Goal: Task Accomplishment & Management: Manage account settings

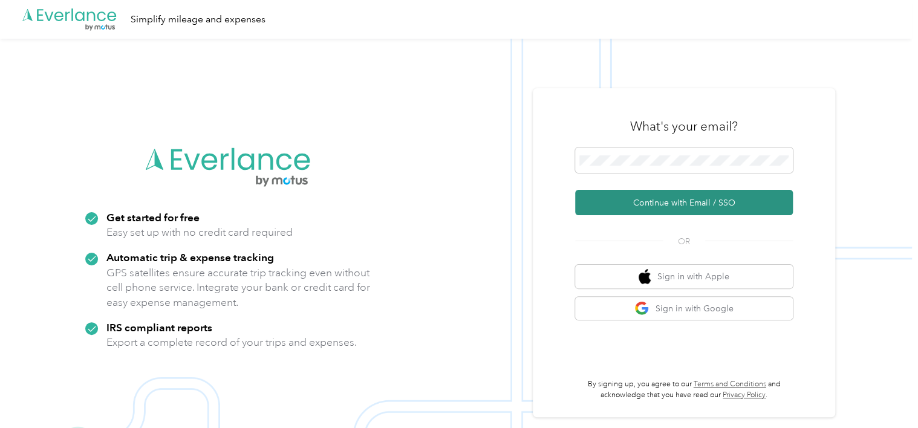
click at [683, 200] on button "Continue with Email / SSO" at bounding box center [684, 202] width 218 height 25
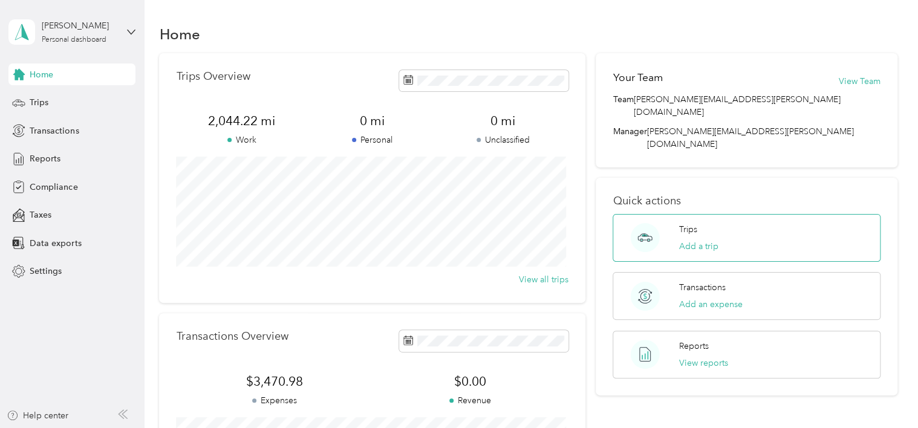
click at [670, 214] on div "Trips Add a trip" at bounding box center [746, 238] width 267 height 48
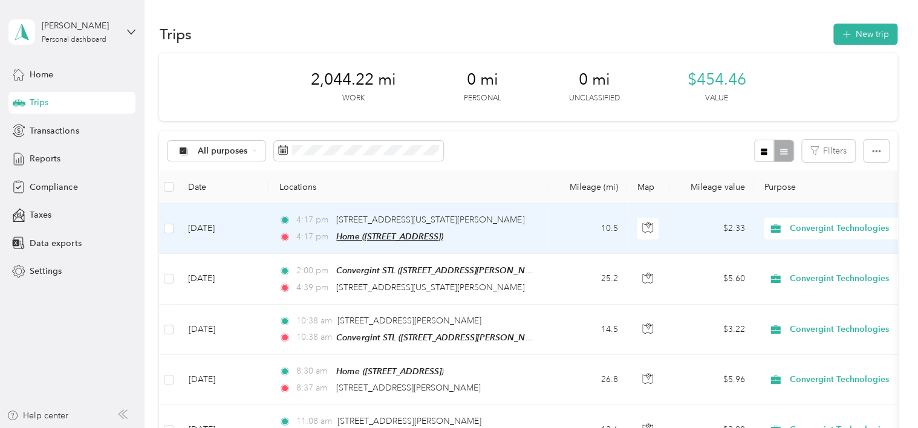
click at [443, 235] on span "Home ([STREET_ADDRESS])" at bounding box center [389, 237] width 107 height 10
click at [381, 213] on div "Home ([STREET_ADDRESS] , [GEOGRAPHIC_DATA], [GEOGRAPHIC_DATA]) Auto detected as…" at bounding box center [406, 184] width 146 height 72
click at [379, 233] on span "Home (11801 Parklind Dr, Saint Louis, MO, United States , Sunset Hills, MO)" at bounding box center [389, 237] width 107 height 10
click at [382, 205] on button "Edit Place" at bounding box center [375, 205] width 69 height 21
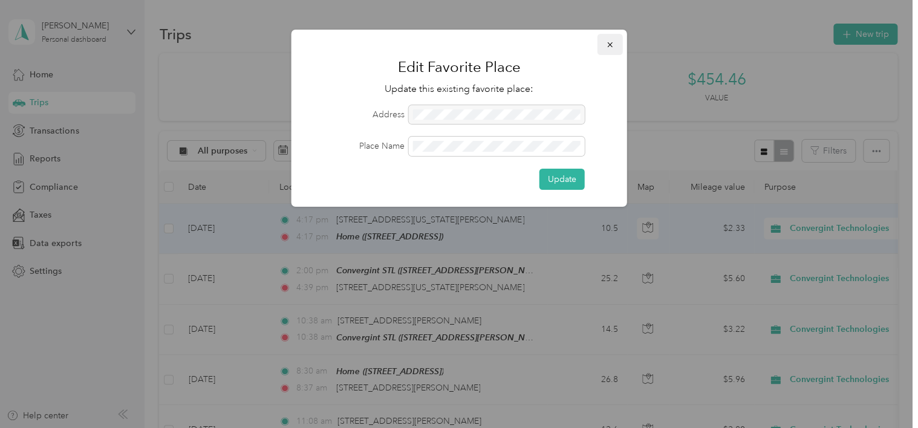
click at [610, 44] on icon "button" at bounding box center [610, 45] width 8 height 8
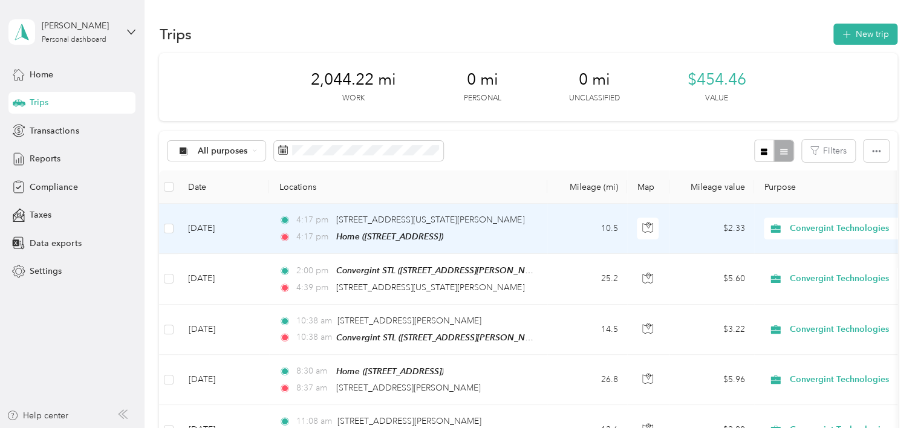
click at [194, 223] on td "Sep 23, 2025" at bounding box center [223, 229] width 91 height 50
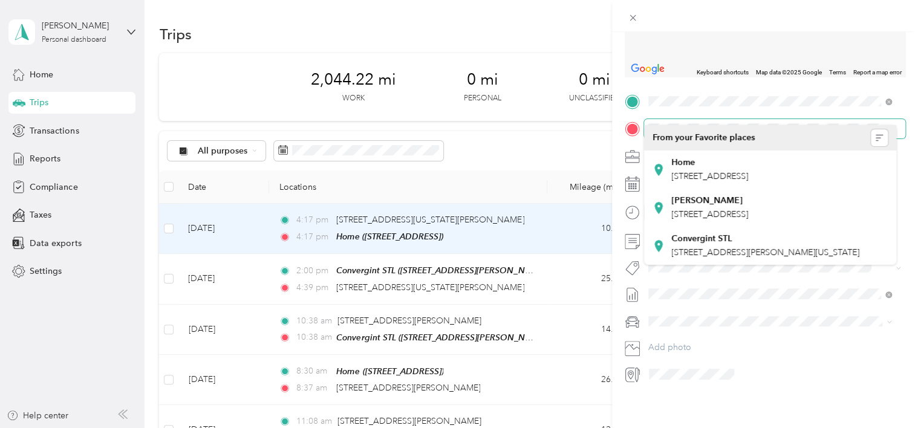
scroll to position [206, 0]
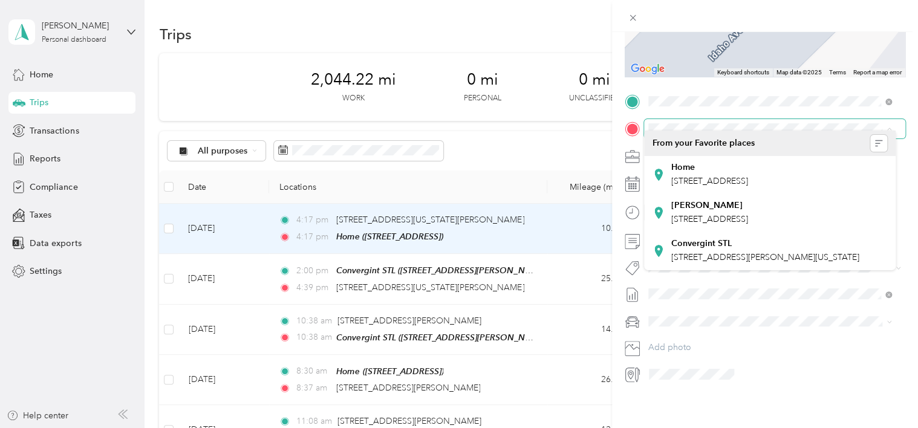
click at [726, 119] on span at bounding box center [774, 128] width 261 height 19
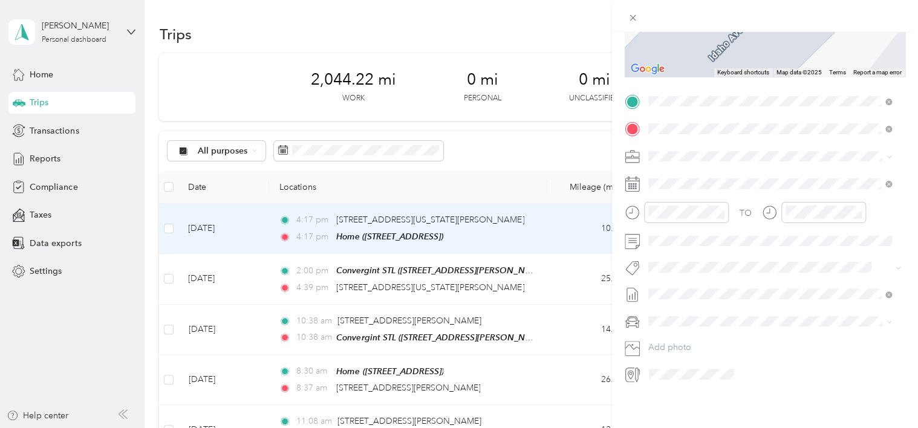
click at [725, 197] on div "101 West Chesterfield Commons Drive Chesterfield, Missouri 63005, United States" at bounding box center [770, 189] width 235 height 16
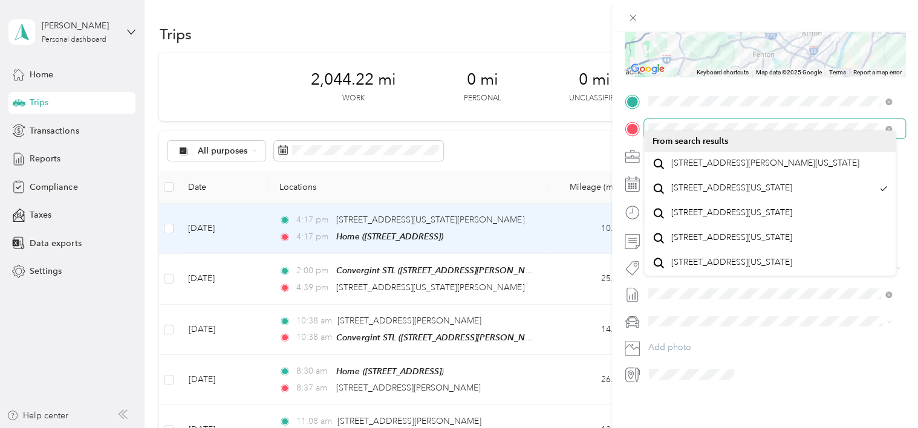
scroll to position [0, 84]
click at [912, 120] on html "Rhea Mazdra Personal dashboard Home Trips Transactions Reports Compliance Taxes…" at bounding box center [456, 214] width 912 height 428
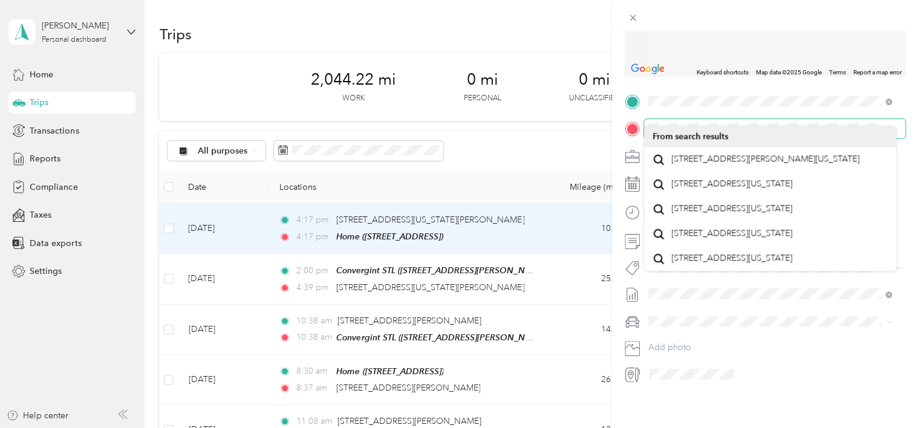
scroll to position [0, 0]
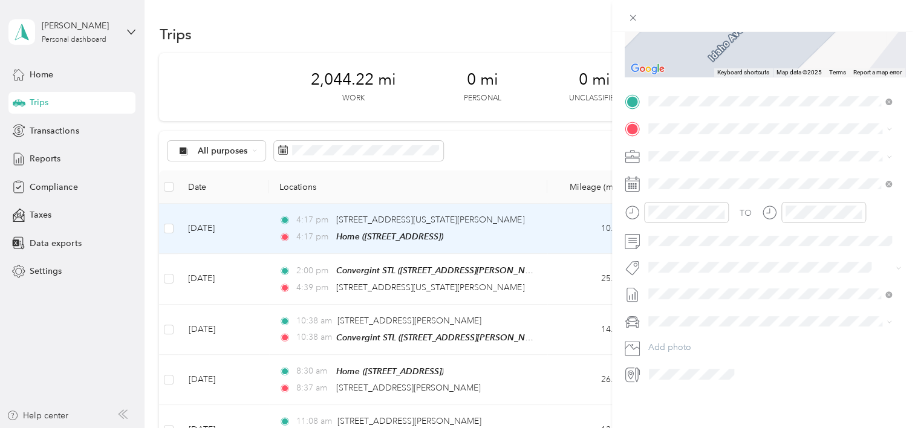
click at [797, 171] on li "101 Chesterfield City Center Chesterfield, Missouri 63005, United States" at bounding box center [770, 158] width 252 height 25
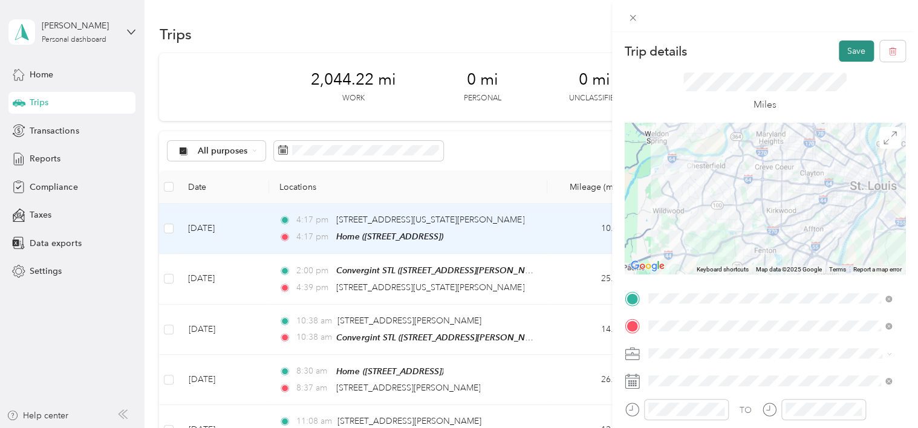
click at [852, 46] on button "Save" at bounding box center [856, 51] width 35 height 21
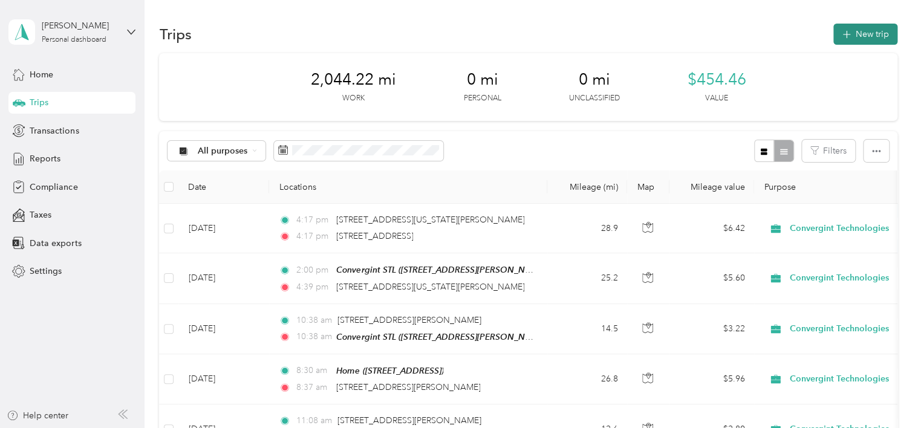
click at [876, 34] on button "New trip" at bounding box center [865, 34] width 64 height 21
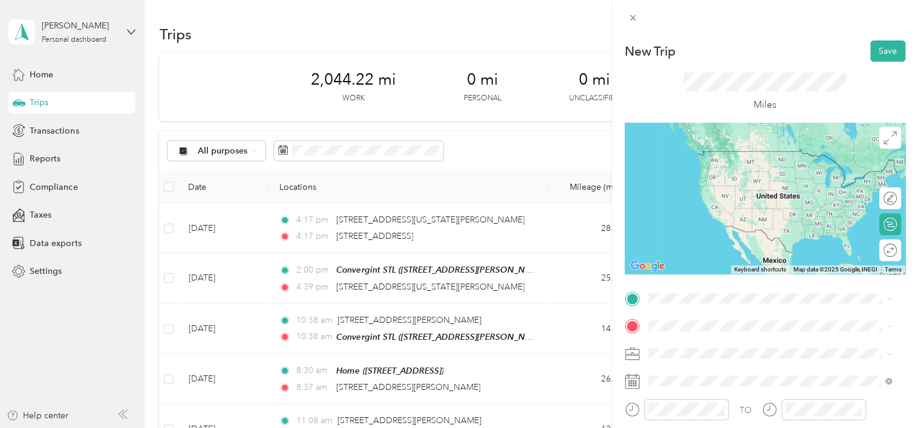
click at [720, 229] on span "101 Chesterfield Center Chesterfield, Missouri 63017, United States" at bounding box center [731, 223] width 121 height 11
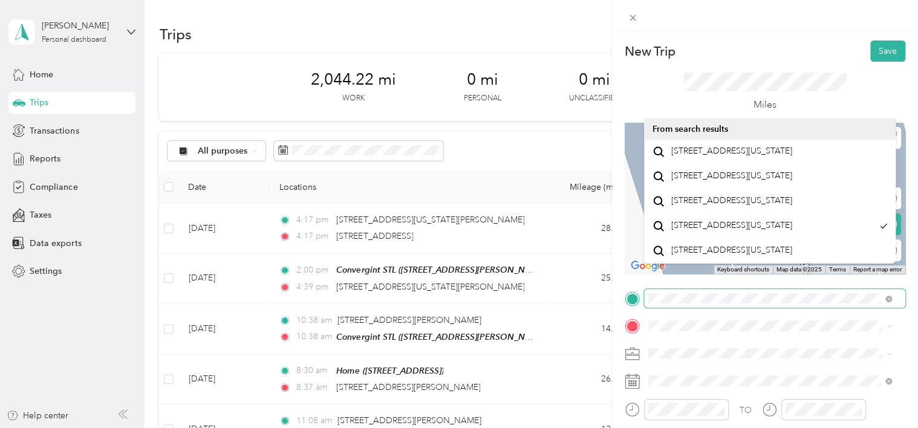
scroll to position [0, 27]
click at [912, 281] on html "Rhea Mazdra Personal dashboard Home Trips Transactions Reports Compliance Taxes…" at bounding box center [456, 214] width 912 height 428
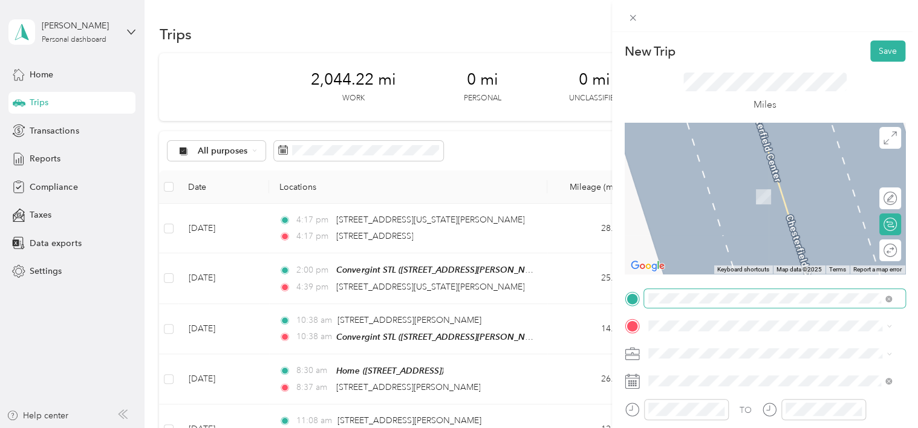
scroll to position [0, 0]
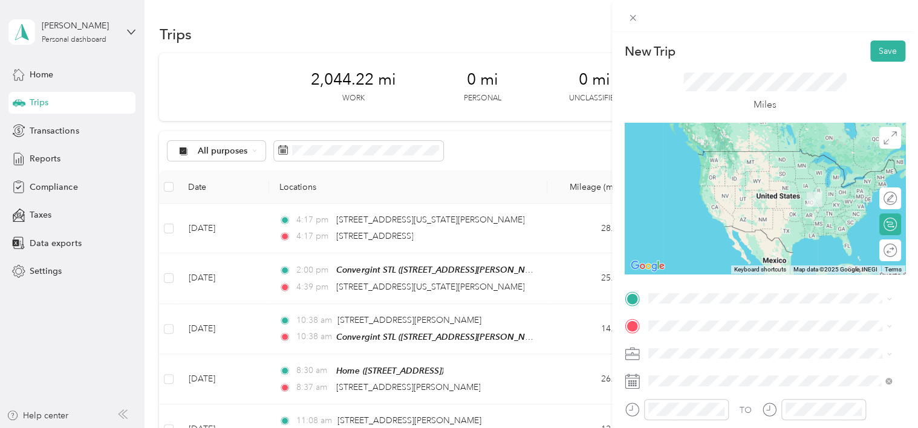
click at [792, 155] on span "101 Chesterfield City Center Chesterfield, Missouri 63005, United States" at bounding box center [731, 149] width 121 height 11
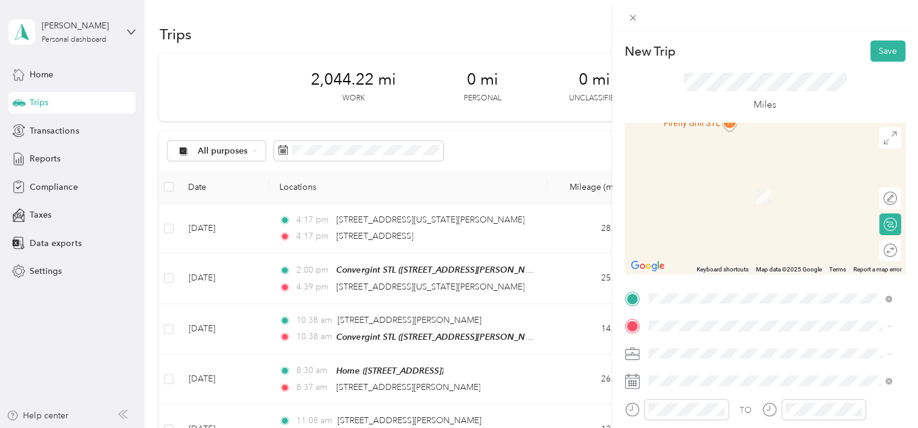
click at [692, 189] on div "Home 11801 Parklind Dr, Saint Louis, MO, United States , 63127, Sunset Hills, M…" at bounding box center [709, 187] width 77 height 25
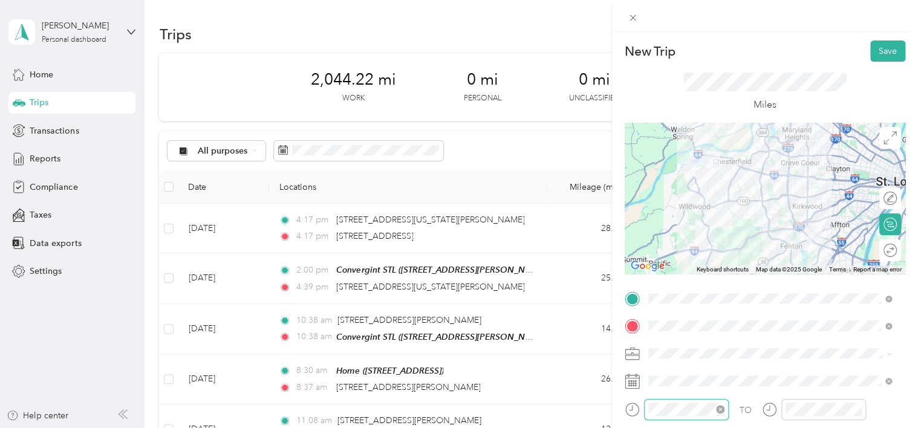
scroll to position [220, 0]
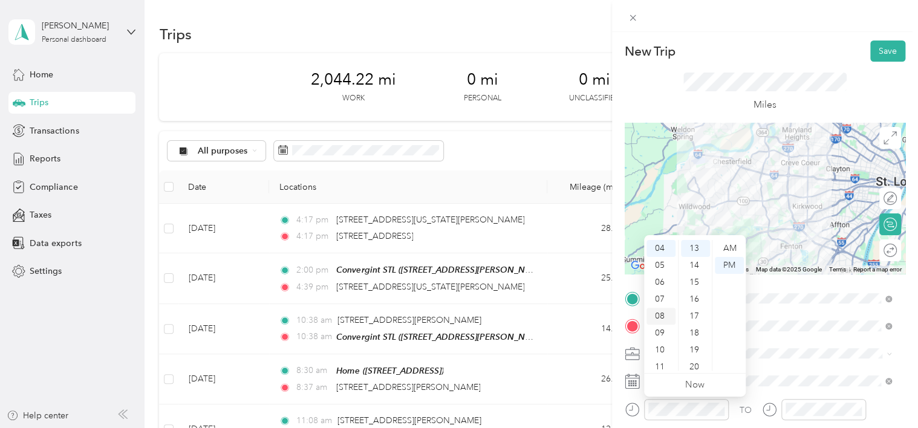
click at [661, 315] on div "08" at bounding box center [661, 316] width 29 height 17
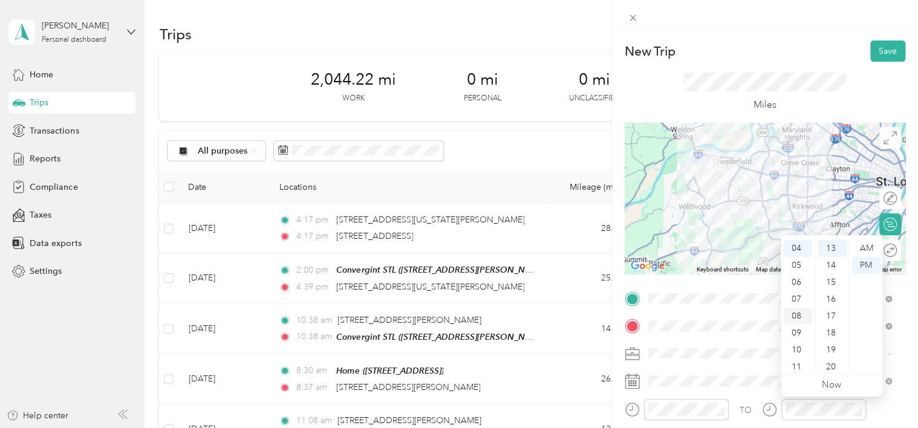
click at [798, 315] on div "08" at bounding box center [797, 316] width 29 height 17
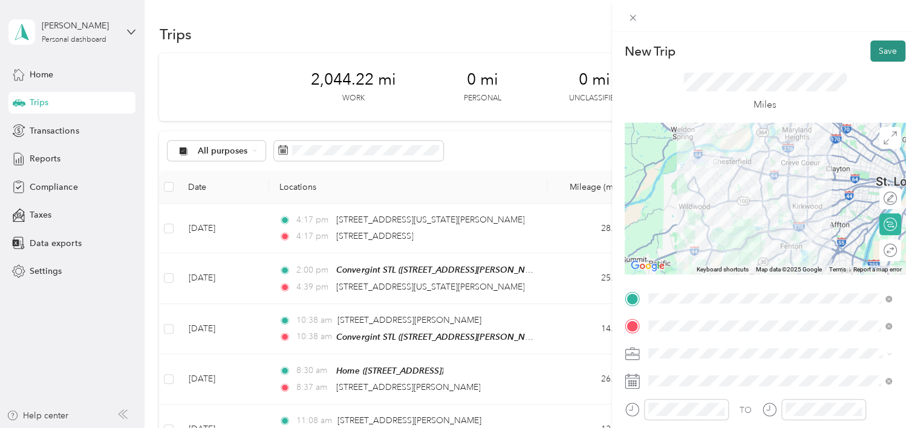
click at [881, 51] on button "Save" at bounding box center [887, 51] width 35 height 21
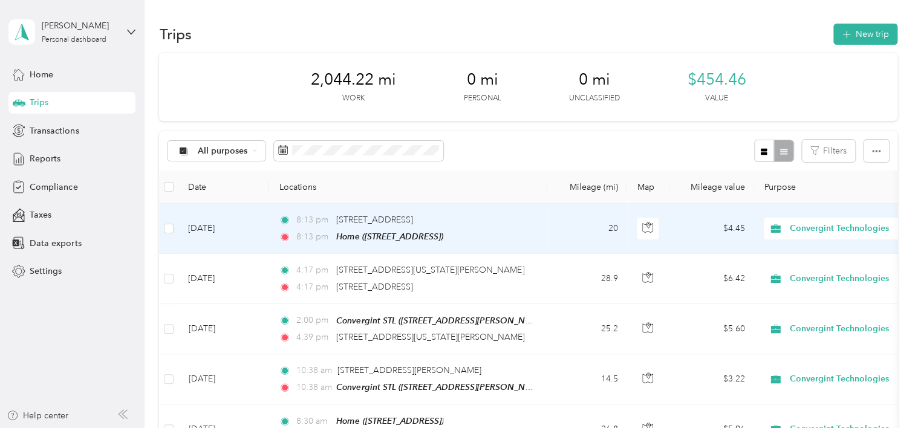
click at [221, 223] on td "Sep 29, 2025" at bounding box center [223, 229] width 91 height 50
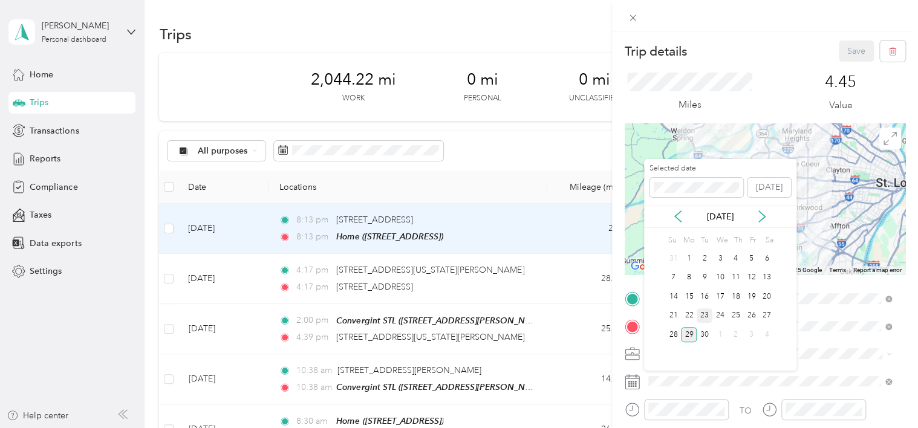
click at [697, 319] on div "23" at bounding box center [705, 315] width 16 height 15
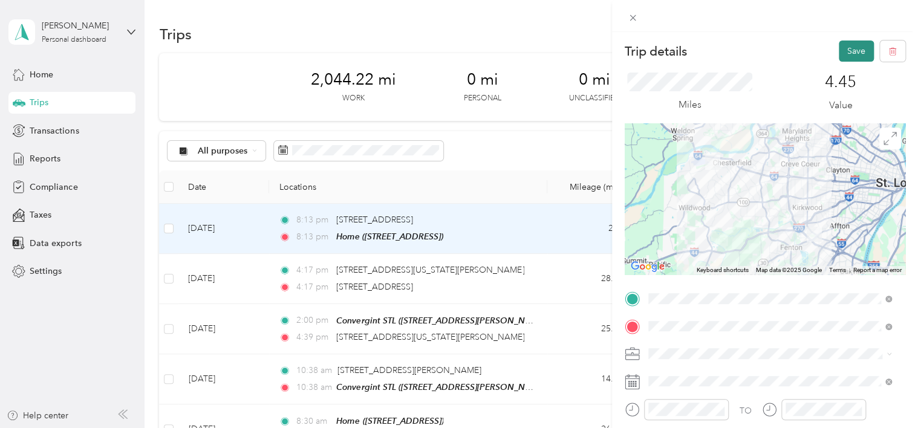
click at [841, 45] on button "Save" at bounding box center [856, 51] width 35 height 21
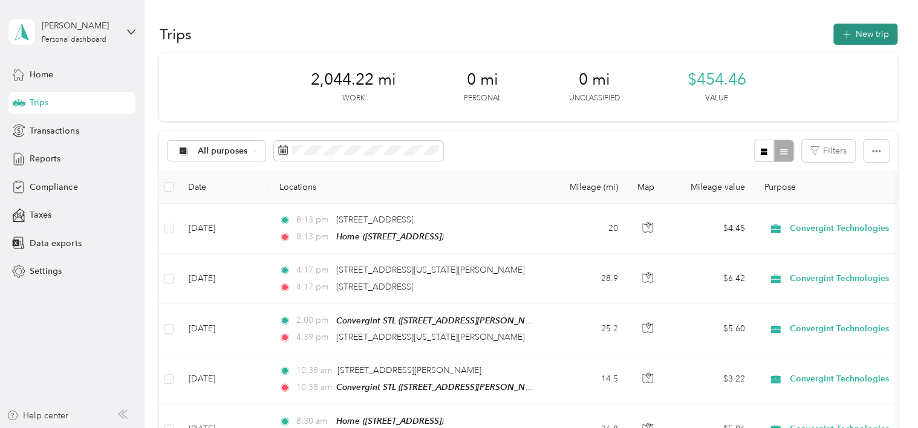
click at [862, 33] on button "New trip" at bounding box center [865, 34] width 64 height 21
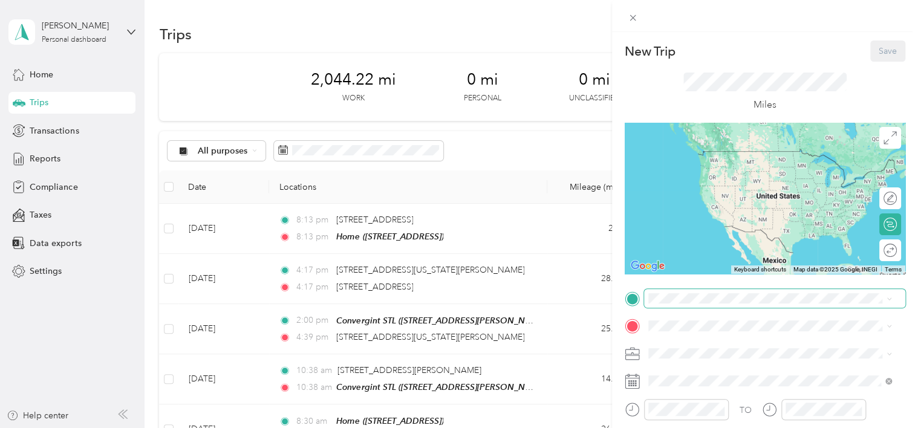
click at [694, 305] on span at bounding box center [774, 298] width 261 height 19
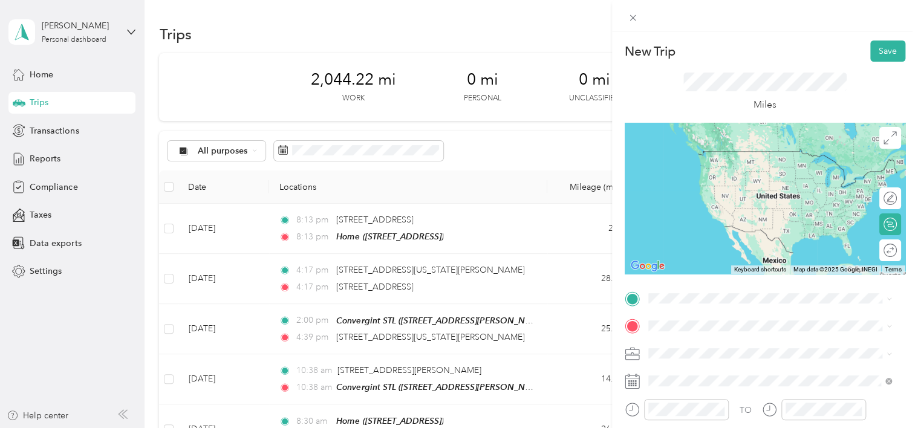
click at [726, 156] on span "Creve Coeur Missouri, United States" at bounding box center [739, 150] width 136 height 21
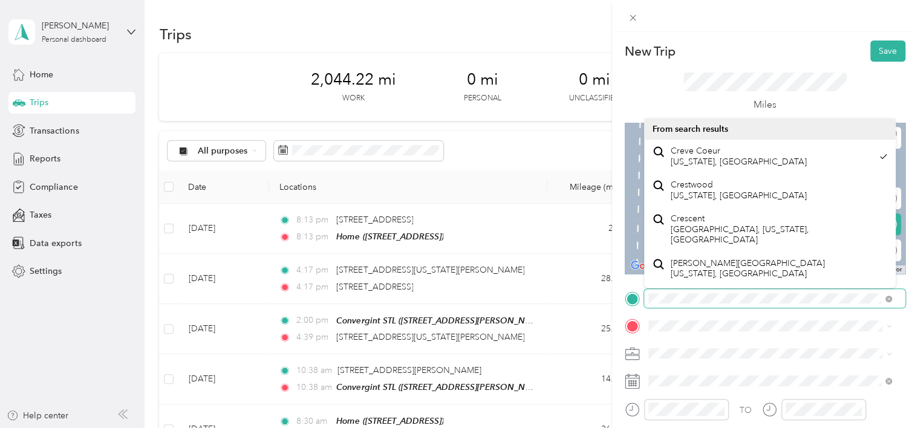
click at [607, 287] on div "New Trip Save This trip cannot be edited because it is either under review, app…" at bounding box center [459, 214] width 918 height 428
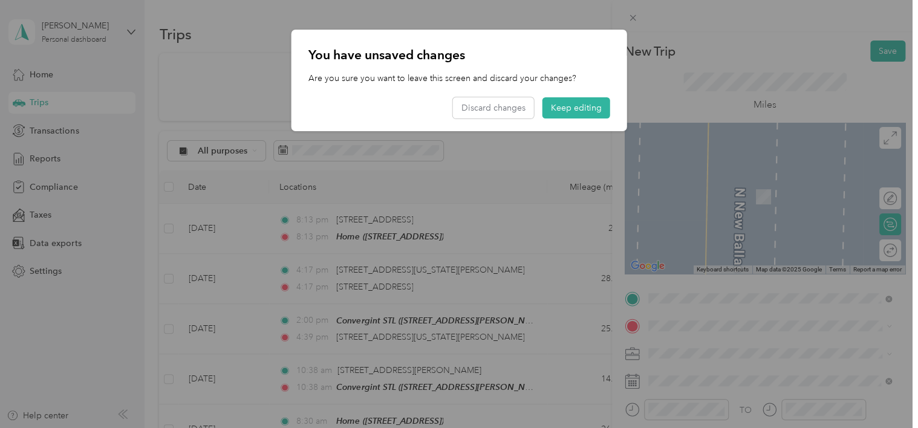
click at [697, 170] on span "11846 Borman Dr, Saint Louis, MO, United States , 63146, Maryland Heights, MO, …" at bounding box center [765, 165] width 188 height 10
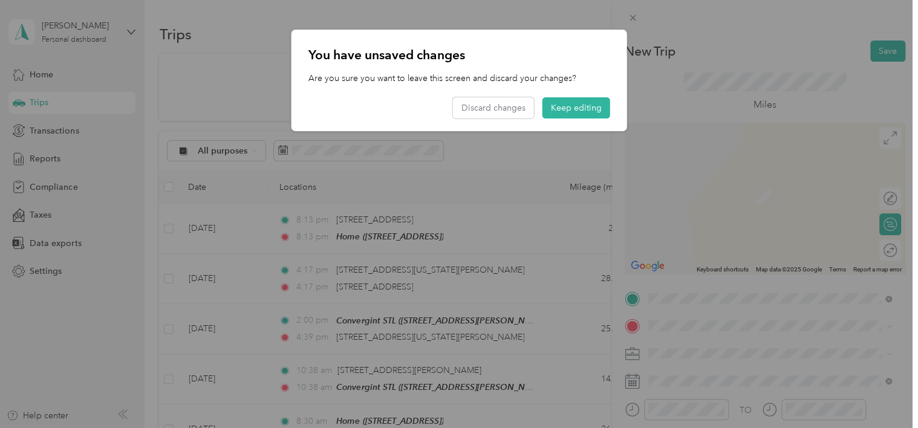
click at [660, 328] on div at bounding box center [459, 214] width 918 height 428
click at [570, 106] on button "Keep editing" at bounding box center [577, 107] width 68 height 21
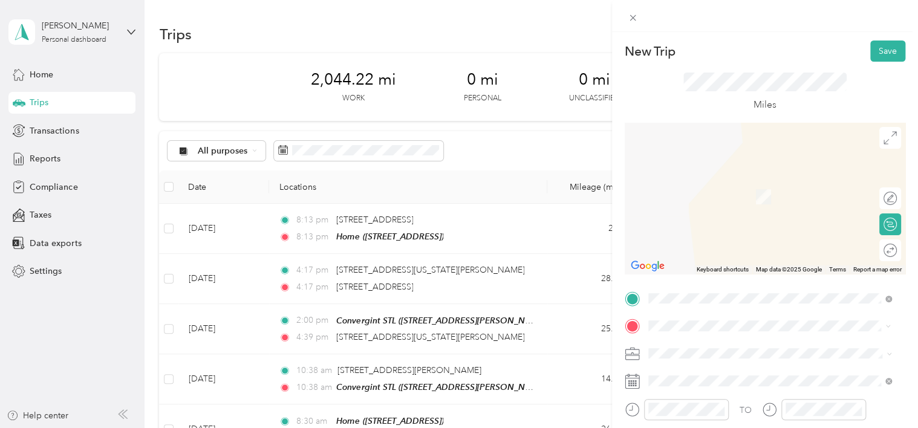
click at [703, 181] on span "701 North New Ballas Road Creve Coeur, Missouri 63141, United States" at bounding box center [731, 178] width 121 height 11
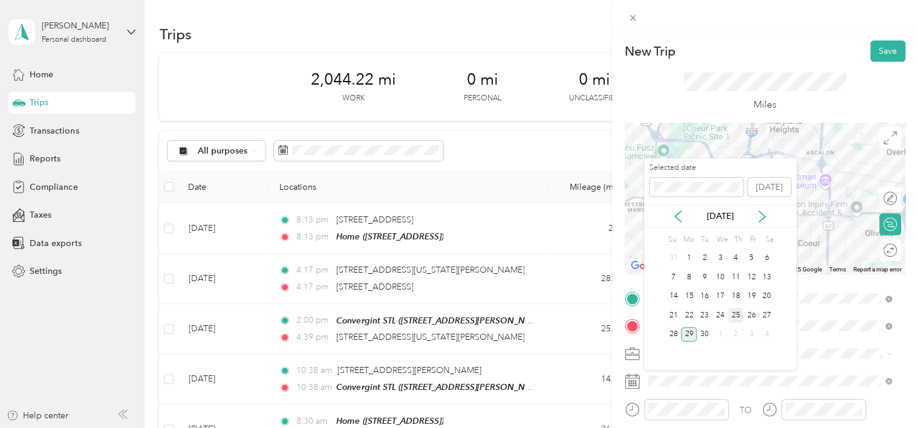
click at [742, 311] on div "25" at bounding box center [736, 315] width 16 height 15
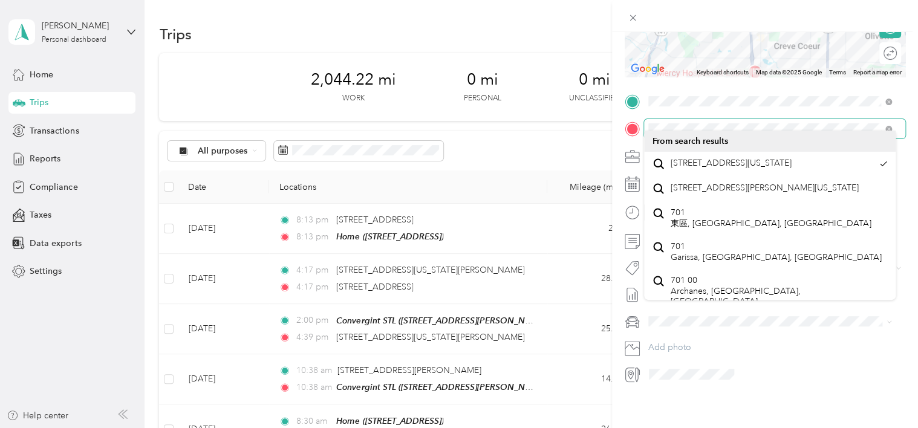
scroll to position [0, 41]
click at [912, 156] on html "Rhea Mazdra Personal dashboard Home Trips Transactions Reports Compliance Taxes…" at bounding box center [456, 214] width 912 height 428
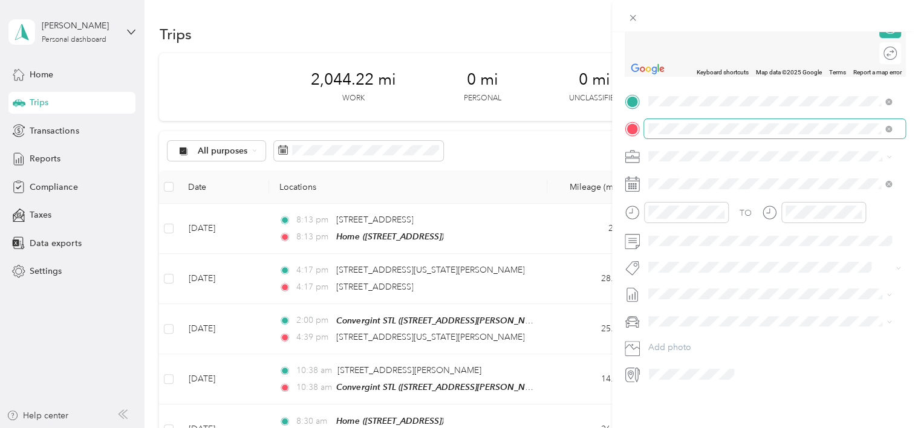
scroll to position [0, 0]
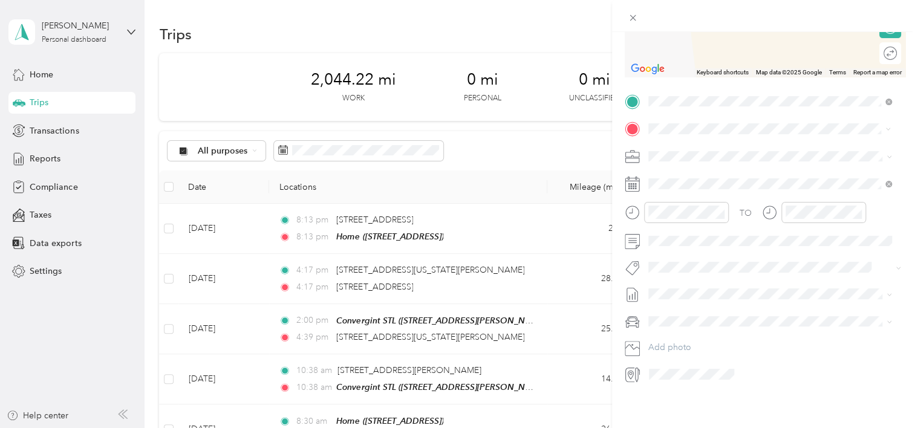
click at [798, 182] on ol "From search results 701 Emerson Road Creve Coeur, Missouri 63141, United States…" at bounding box center [770, 203] width 252 height 145
click at [701, 169] on span "701 Emerson Road Creve Coeur, Missouri 63141, United States" at bounding box center [765, 163] width 188 height 11
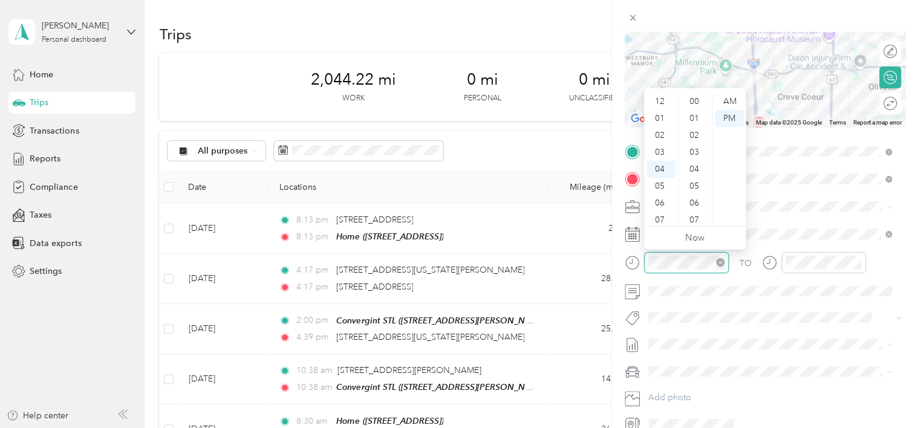
scroll to position [237, 0]
click at [732, 99] on div "AM" at bounding box center [729, 101] width 29 height 17
click at [659, 218] on div "11" at bounding box center [661, 220] width 29 height 17
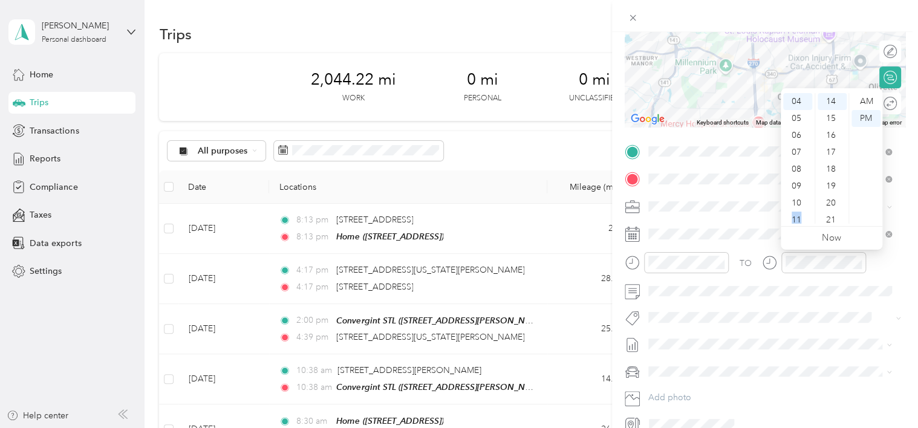
scroll to position [73, 0]
drag, startPoint x: 805, startPoint y: 217, endPoint x: 798, endPoint y: 210, distance: 9.8
click at [798, 210] on div "11" at bounding box center [797, 215] width 29 height 17
click at [871, 99] on div "AM" at bounding box center [866, 101] width 29 height 17
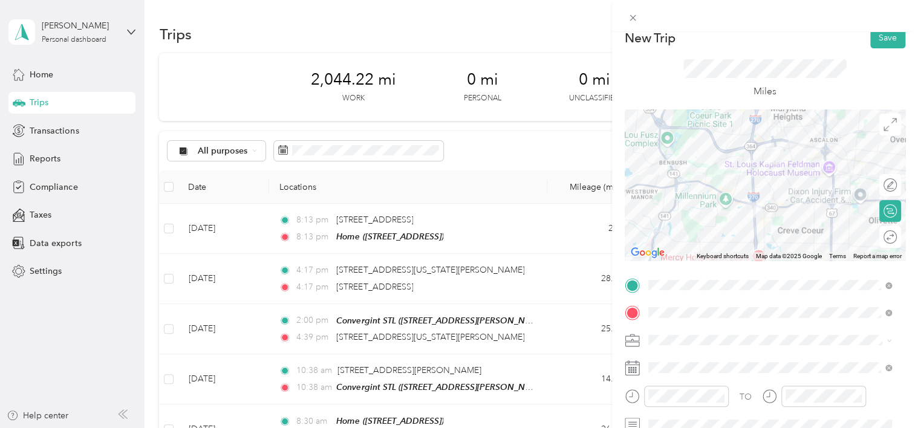
scroll to position [0, 0]
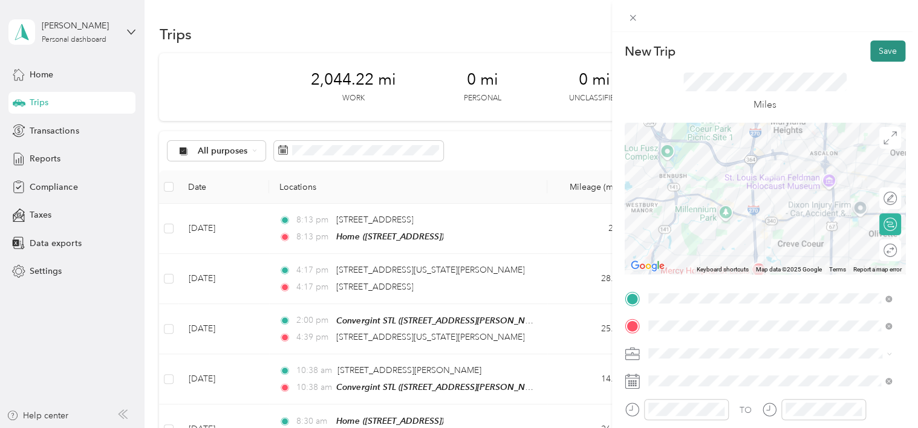
click at [885, 54] on button "Save" at bounding box center [887, 51] width 35 height 21
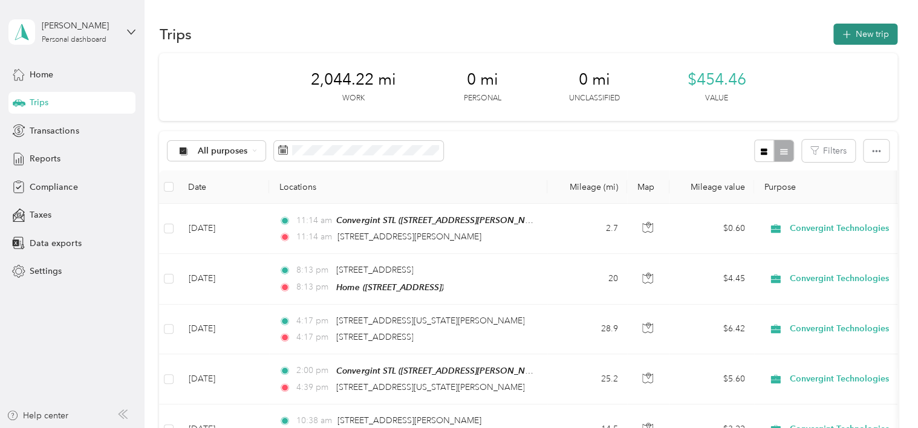
click at [862, 31] on button "New trip" at bounding box center [865, 34] width 64 height 21
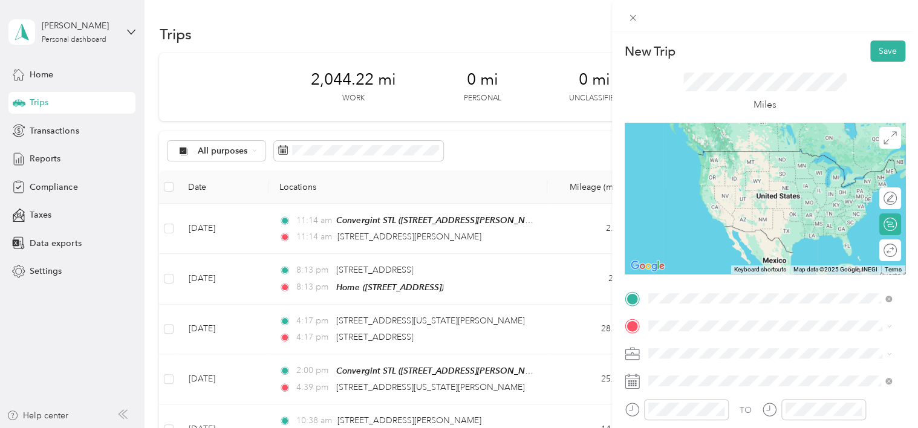
click at [731, 155] on span "701 Emerson Road Creve Coeur, Missouri 63141, United States" at bounding box center [765, 151] width 188 height 11
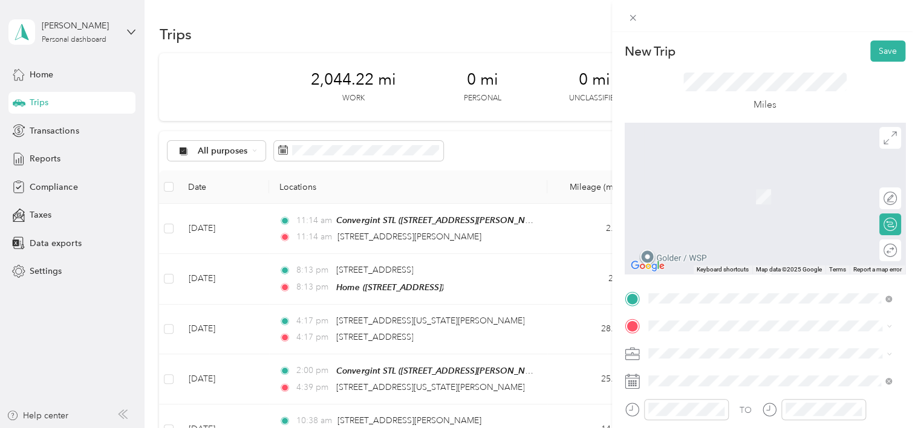
click at [700, 198] on span "11846 Borman Dr, Saint Louis, MO, United States , 63146, Maryland Heights, MO, …" at bounding box center [765, 196] width 188 height 10
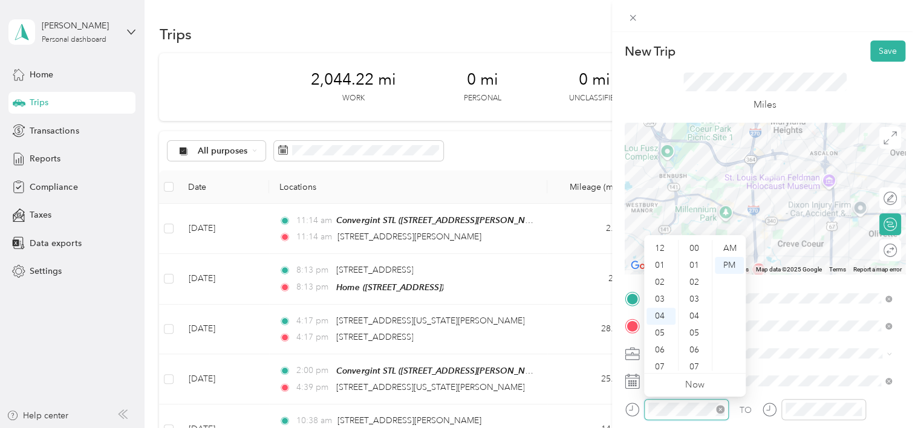
scroll to position [271, 0]
click at [728, 249] on div "AM" at bounding box center [729, 248] width 29 height 17
click at [665, 367] on div "11" at bounding box center [661, 367] width 29 height 17
click at [697, 300] on div "30" at bounding box center [695, 292] width 29 height 17
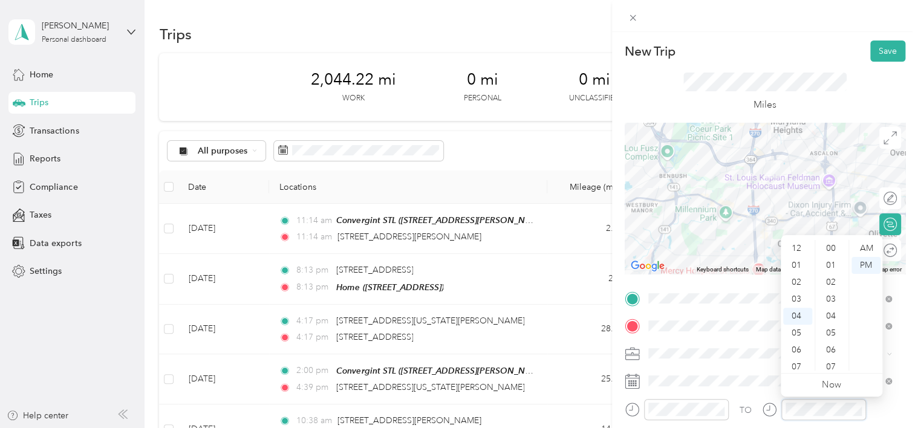
scroll to position [68, 0]
click at [799, 365] on div "11" at bounding box center [797, 367] width 29 height 17
click at [829, 322] on div "30" at bounding box center [832, 319] width 29 height 17
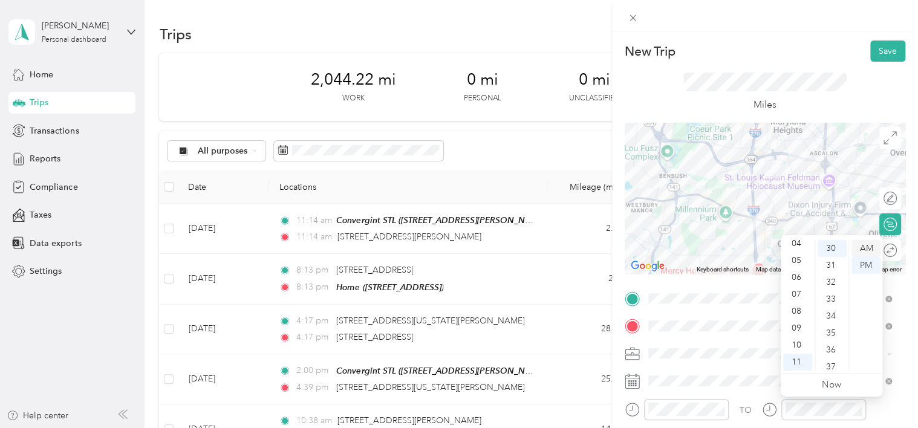
click at [865, 247] on div "AM" at bounding box center [866, 248] width 29 height 17
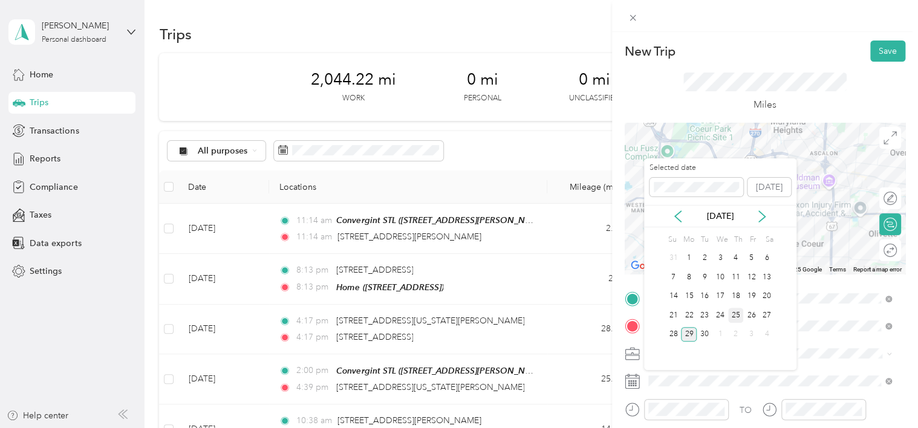
click at [731, 317] on div "25" at bounding box center [736, 315] width 16 height 15
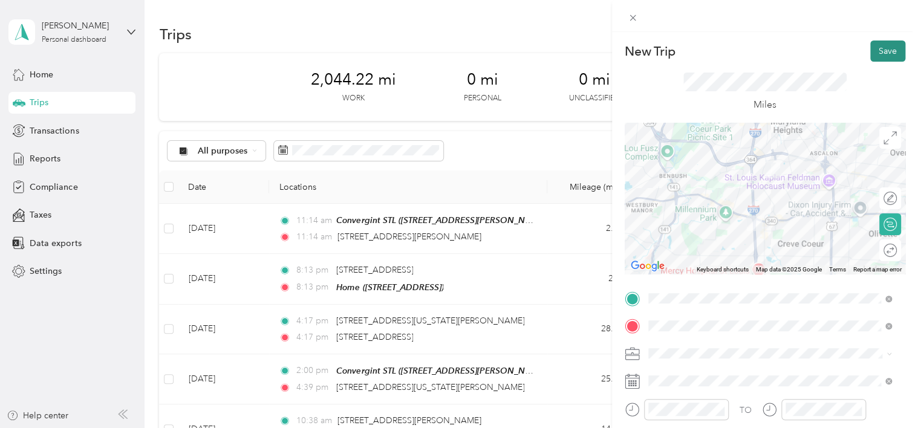
click at [871, 51] on button "Save" at bounding box center [887, 51] width 35 height 21
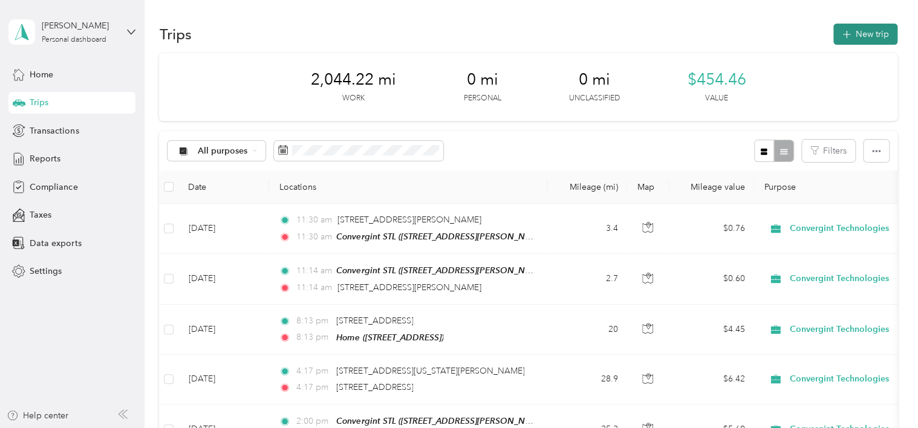
click at [843, 44] on button "New trip" at bounding box center [865, 34] width 64 height 21
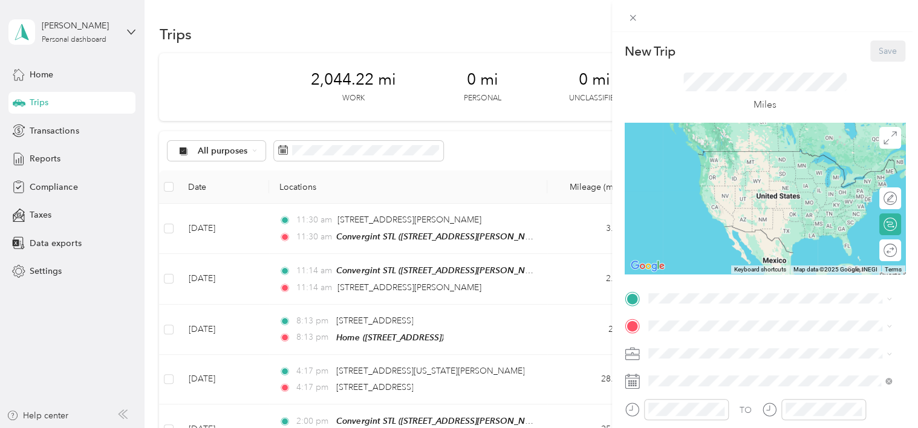
click at [709, 149] on div "Convergint STL 11846 Borman Dr, Saint Louis, MO, United States , 63146, Marylan…" at bounding box center [770, 158] width 235 height 30
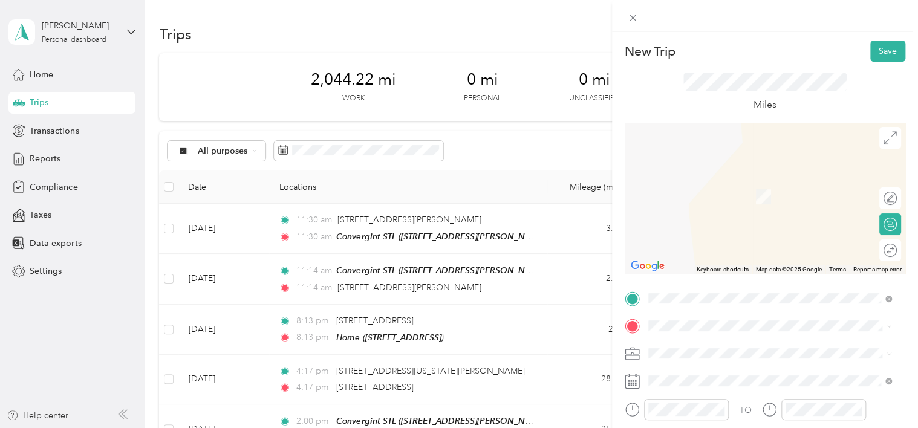
click at [717, 189] on li "600 Emerson Road Creve Coeur, Missouri 63141, United States" at bounding box center [770, 176] width 252 height 25
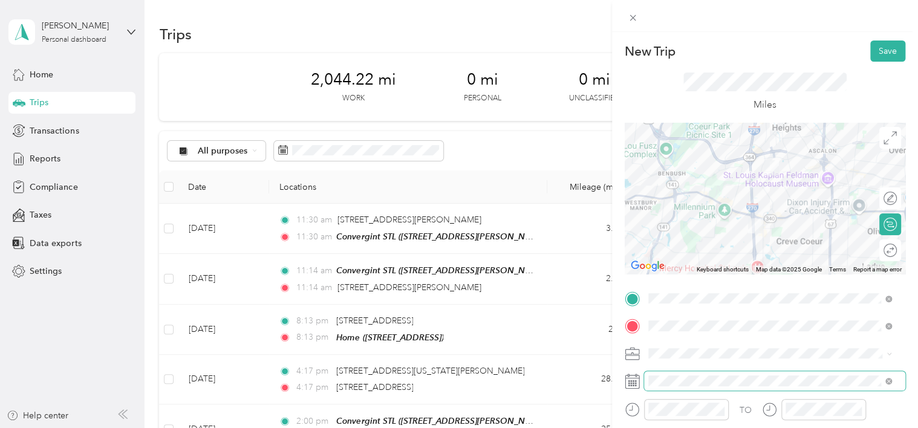
click at [680, 386] on span at bounding box center [774, 380] width 261 height 19
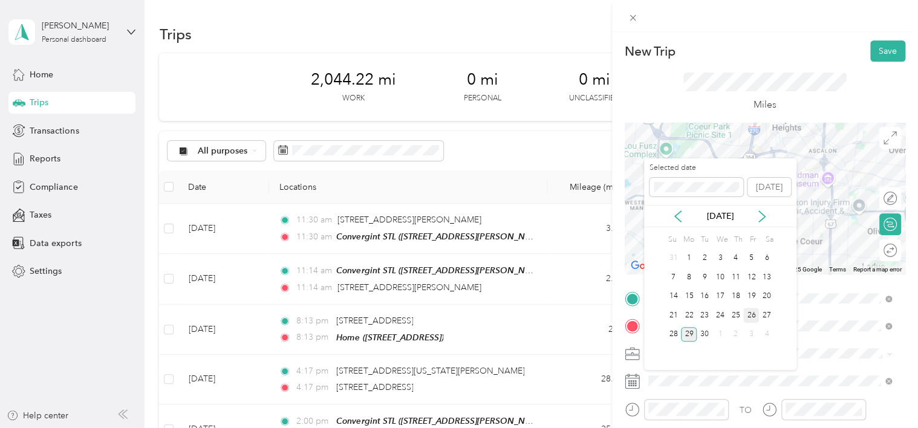
click at [751, 318] on div "26" at bounding box center [751, 315] width 16 height 15
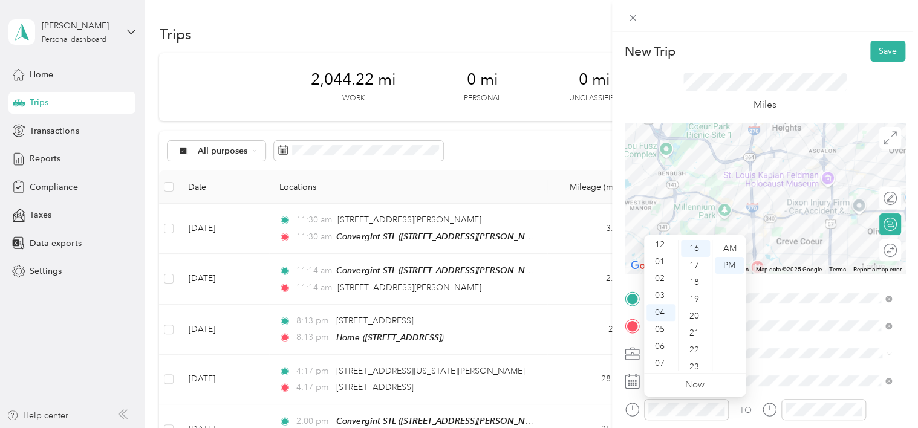
scroll to position [0, 0]
click at [663, 252] on div "12" at bounding box center [661, 248] width 29 height 17
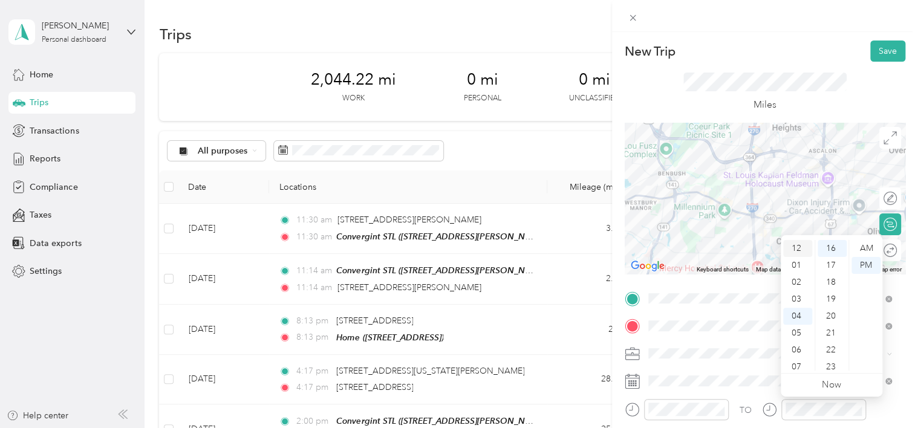
click at [789, 249] on div "12" at bounding box center [797, 248] width 29 height 17
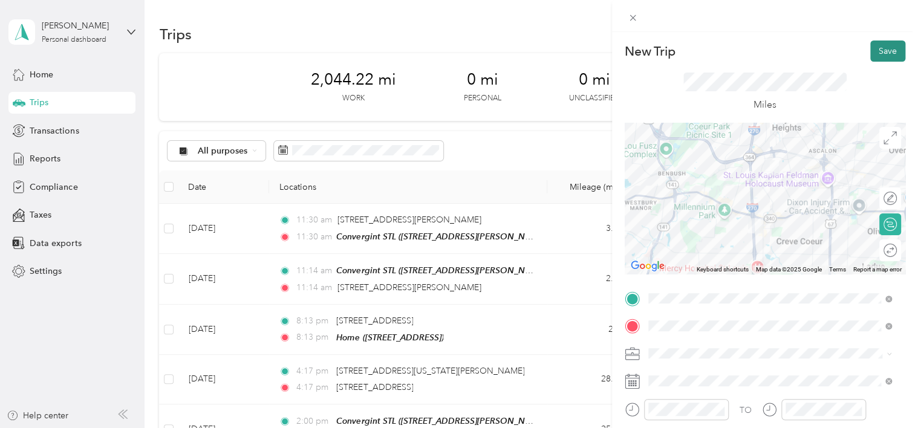
click at [870, 51] on button "Save" at bounding box center [887, 51] width 35 height 21
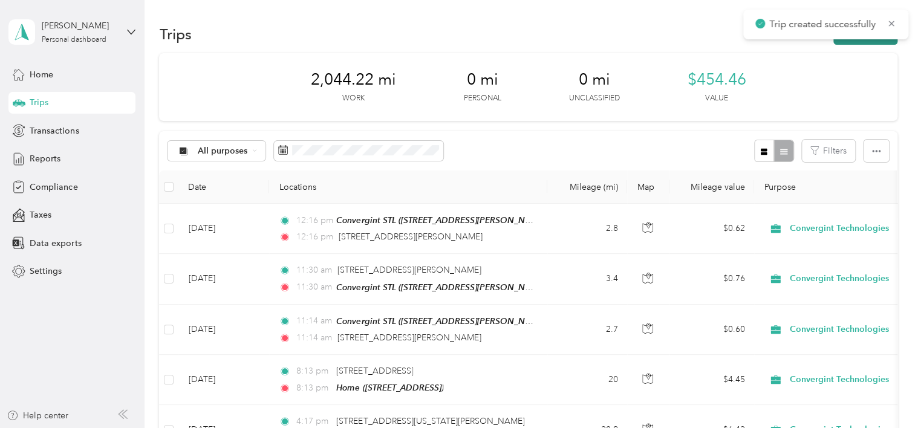
click at [838, 41] on button "New trip" at bounding box center [865, 34] width 64 height 21
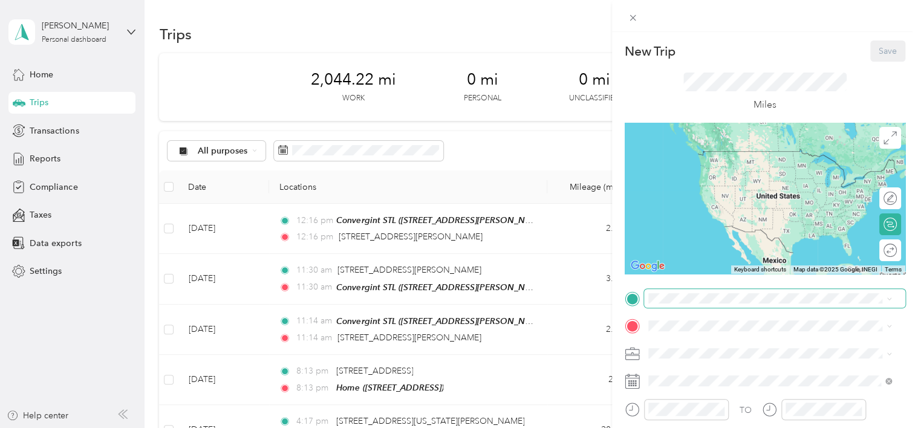
click at [702, 292] on span at bounding box center [774, 298] width 261 height 19
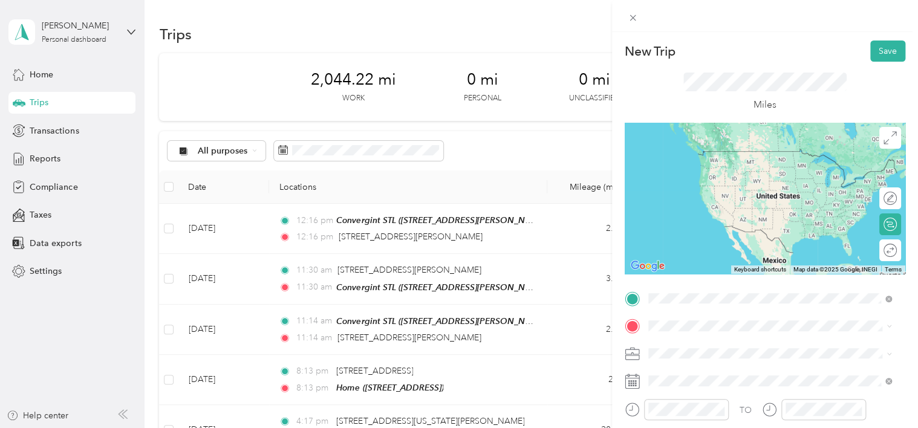
click at [706, 152] on span "600 Emerson Road Creve Coeur, Missouri 63141, United States" at bounding box center [765, 151] width 188 height 11
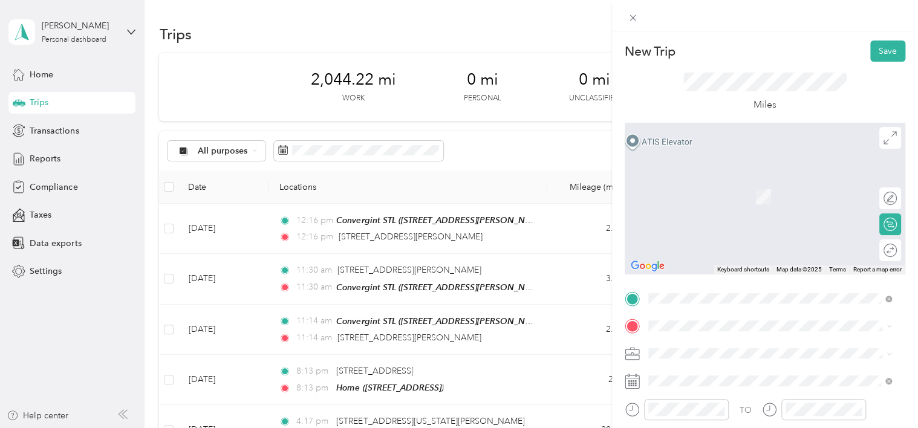
click at [693, 272] on span "11801 Parklind Dr, Saint Louis, MO, United States , 63127, Sunset Hills, MO, Un…" at bounding box center [709, 266] width 77 height 10
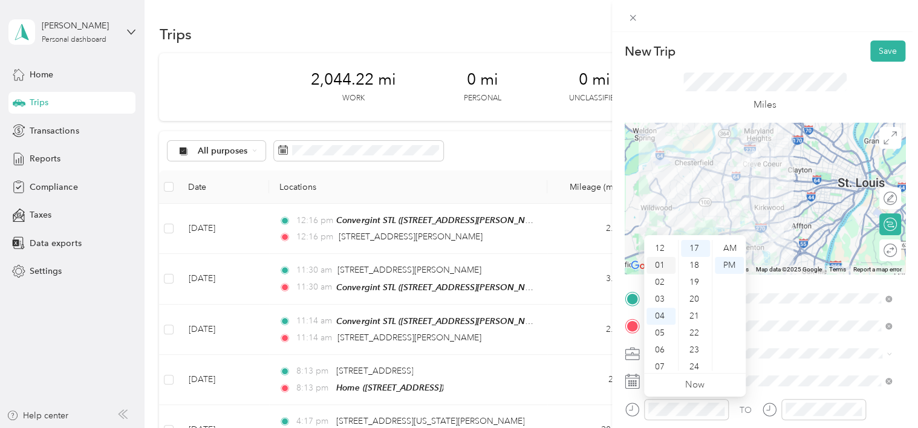
click at [660, 269] on div "01" at bounding box center [661, 265] width 29 height 17
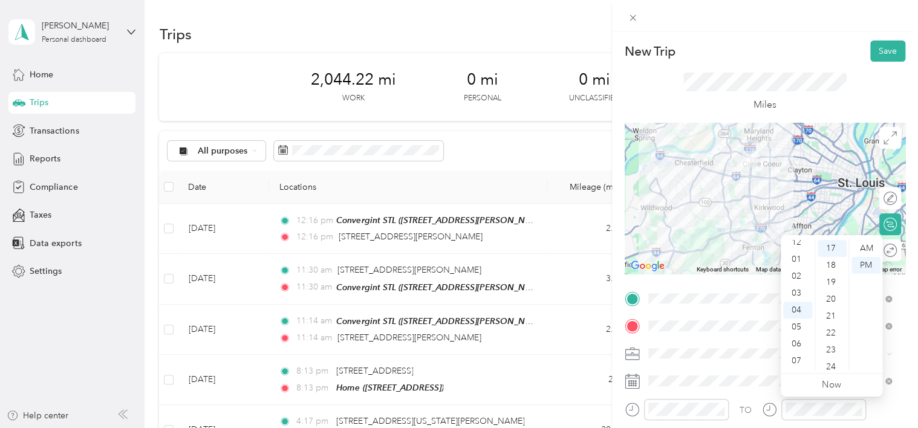
scroll to position [1, 0]
click at [794, 259] on div "01" at bounding box center [797, 264] width 29 height 17
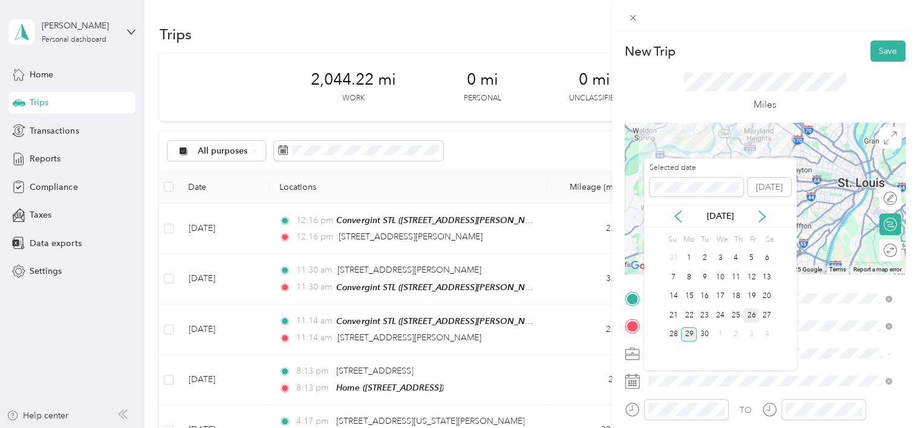
click at [749, 316] on div "26" at bounding box center [751, 315] width 16 height 15
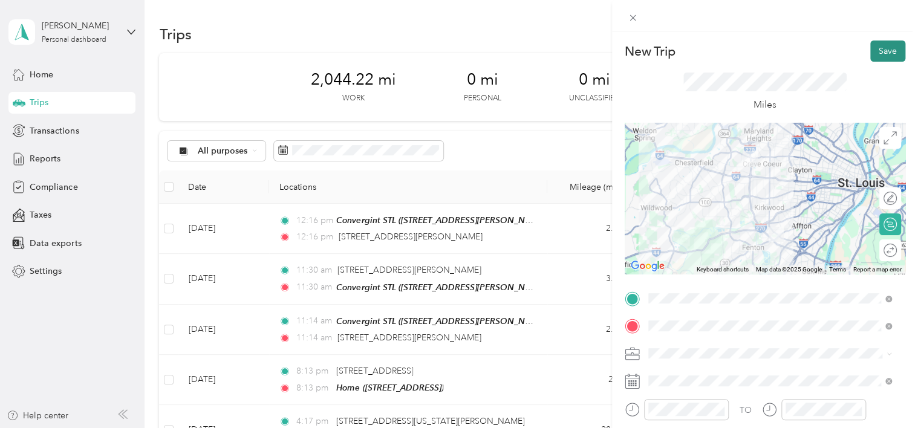
click at [883, 58] on button "Save" at bounding box center [887, 51] width 35 height 21
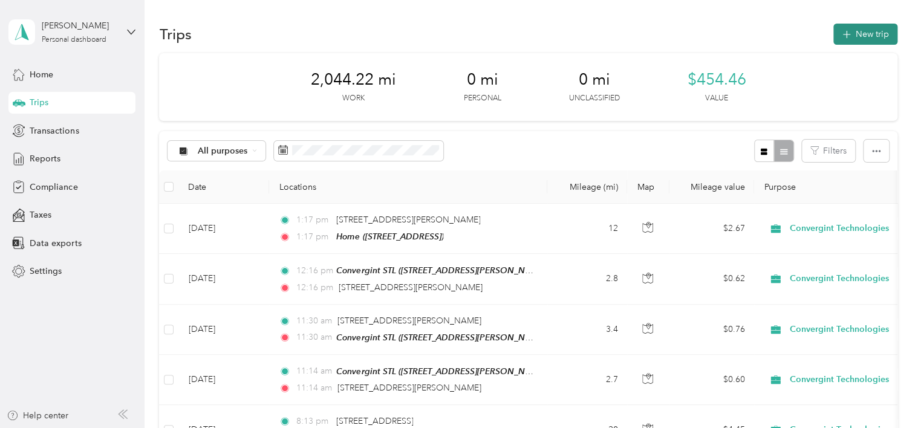
click at [850, 41] on button "New trip" at bounding box center [865, 34] width 64 height 21
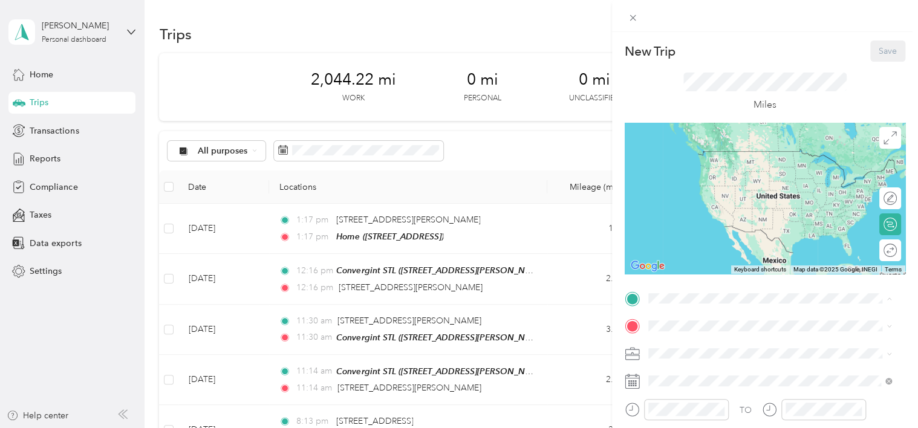
click at [708, 252] on div "Home 11801 Parklind Dr, Saint Louis, MO, United States , 63127, Sunset Hills, M…" at bounding box center [709, 238] width 77 height 25
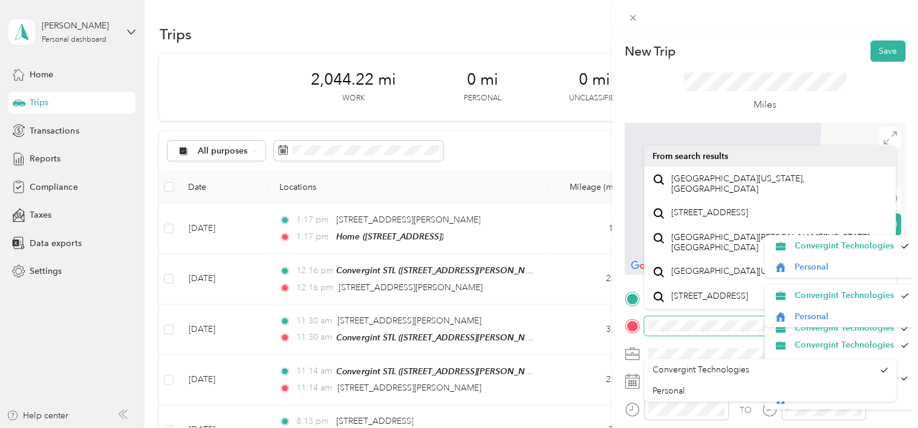
scroll to position [21, 0]
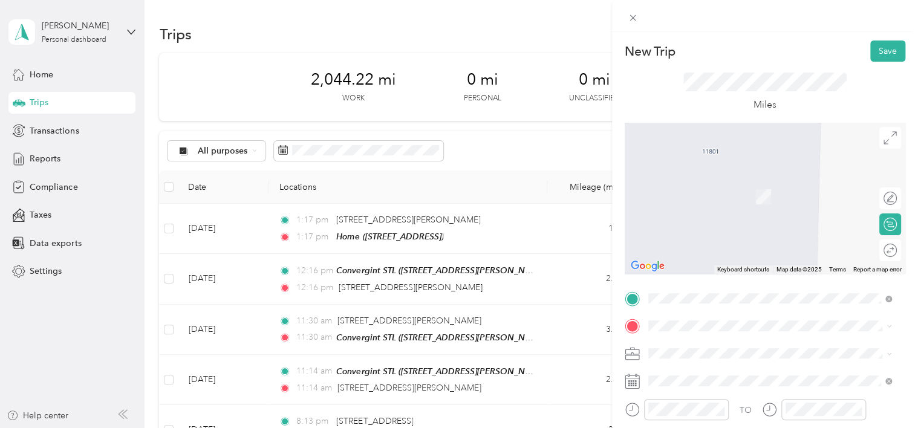
click at [780, 36] on div "New Trip Save This trip cannot be edited because it is either under review, app…" at bounding box center [765, 246] width 306 height 428
click at [709, 187] on li "745 Lewis Road Eureka, Missouri 63025, United States" at bounding box center [770, 175] width 252 height 25
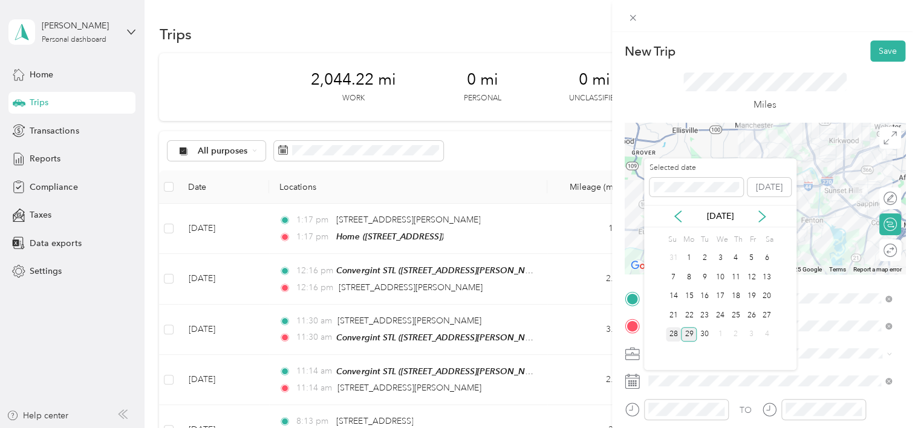
click at [676, 330] on div "28" at bounding box center [674, 334] width 16 height 15
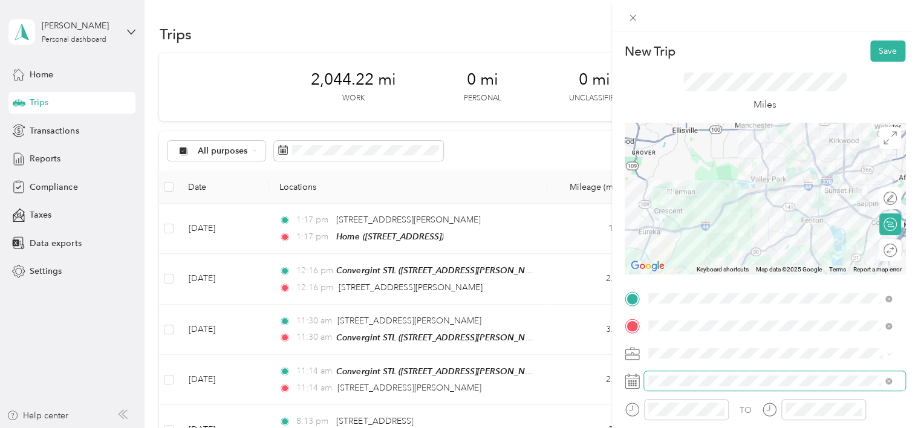
click at [712, 386] on span at bounding box center [774, 380] width 261 height 19
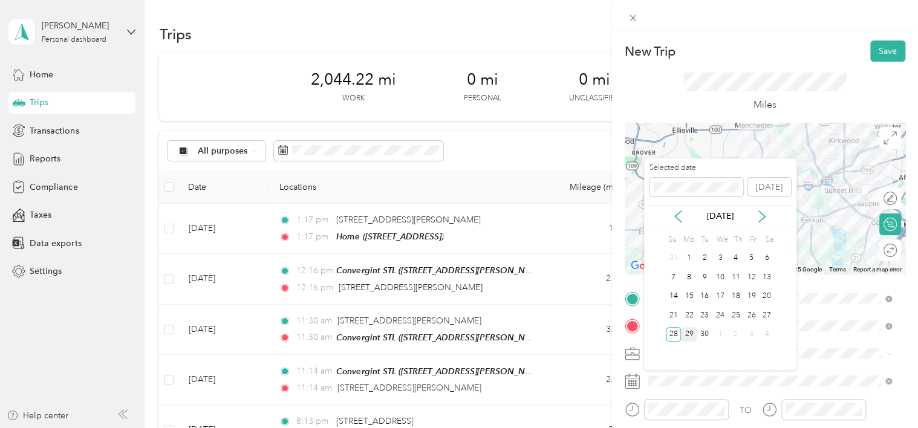
click at [688, 334] on div "29" at bounding box center [689, 334] width 16 height 15
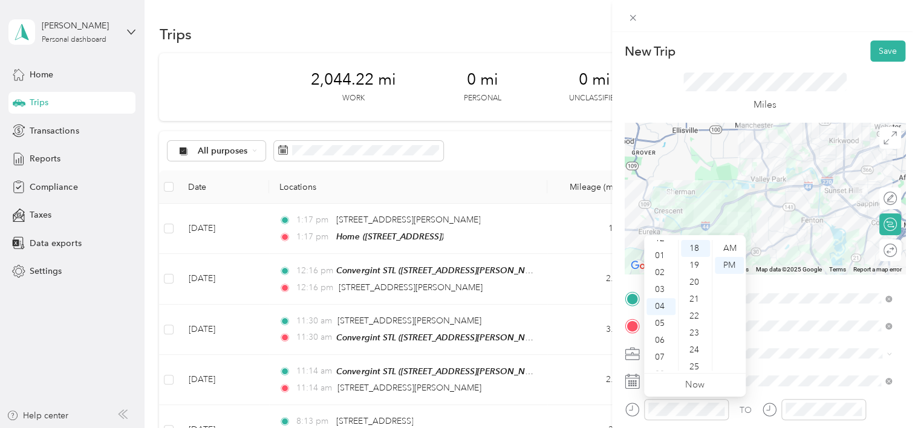
scroll to position [0, 0]
click at [661, 246] on div "12" at bounding box center [661, 248] width 29 height 17
click at [653, 364] on div "11" at bounding box center [661, 362] width 29 height 17
click at [697, 366] on div "25" at bounding box center [695, 367] width 29 height 17
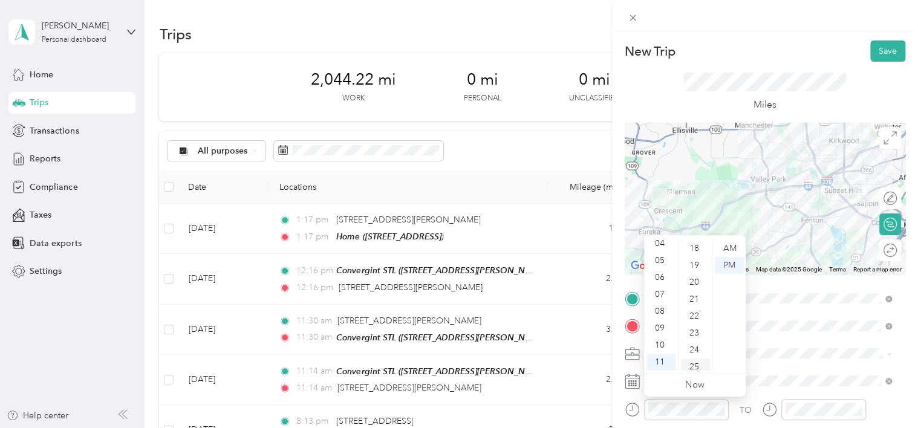
scroll to position [423, 0]
click at [697, 366] on div "32" at bounding box center [695, 367] width 29 height 17
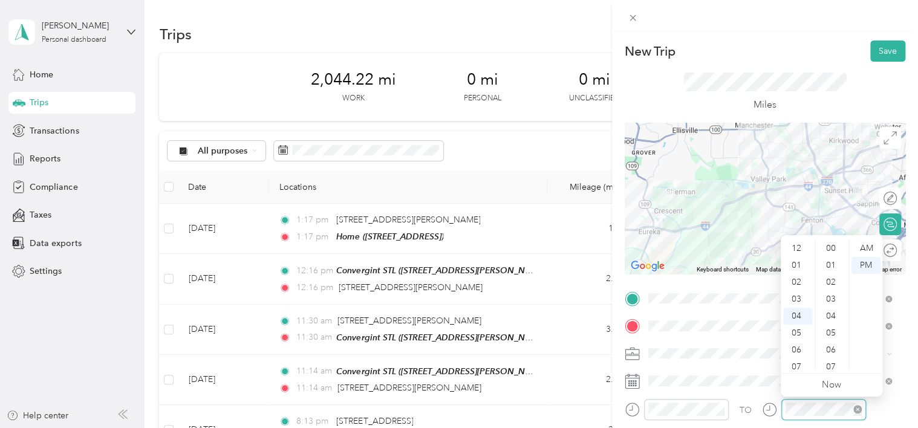
scroll to position [305, 0]
click at [790, 366] on div "11" at bounding box center [797, 367] width 29 height 17
click at [838, 361] on div "25" at bounding box center [832, 367] width 29 height 17
click at [838, 361] on div "32" at bounding box center [832, 367] width 29 height 17
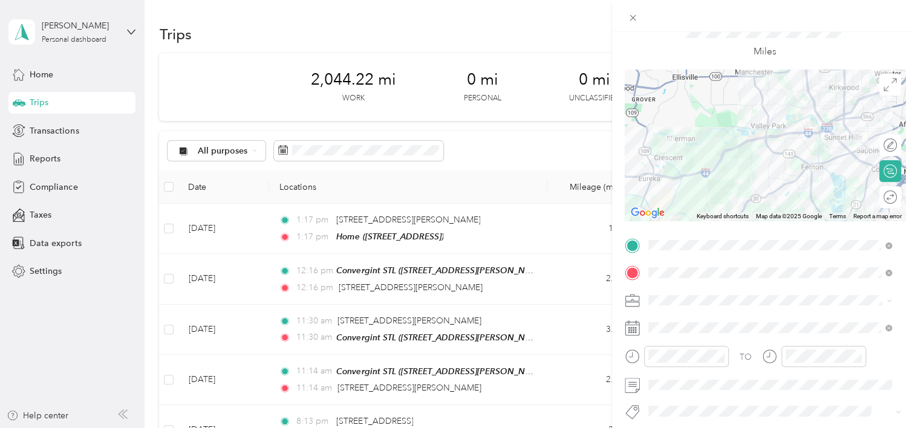
scroll to position [0, 0]
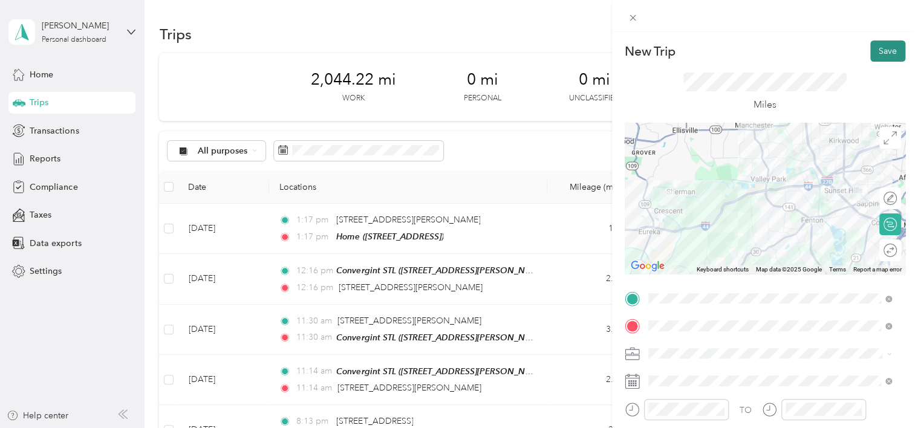
click at [890, 48] on button "Save" at bounding box center [887, 51] width 35 height 21
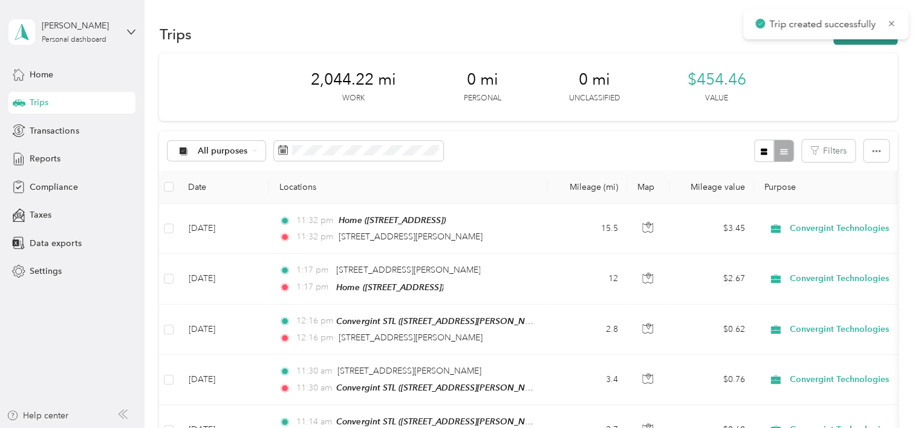
click at [874, 44] on button "New trip" at bounding box center [865, 34] width 64 height 21
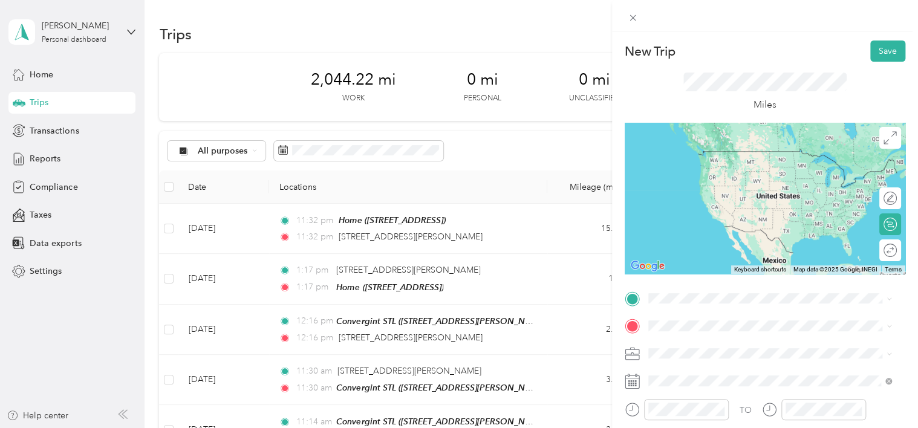
click at [726, 155] on span "745 Lewis Road Eureka, Missouri 63025, United States" at bounding box center [765, 150] width 188 height 10
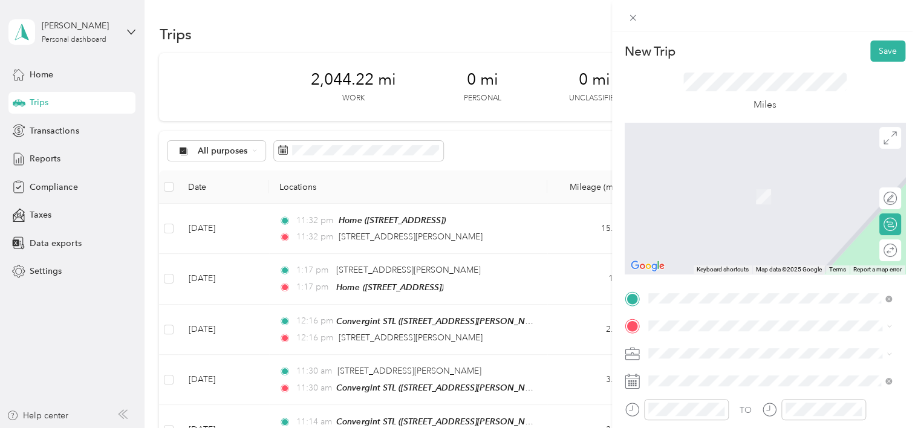
click at [708, 274] on div "Home 11801 Parklind Dr, Saint Louis, MO, United States , 63127, Sunset Hills, M…" at bounding box center [709, 261] width 77 height 25
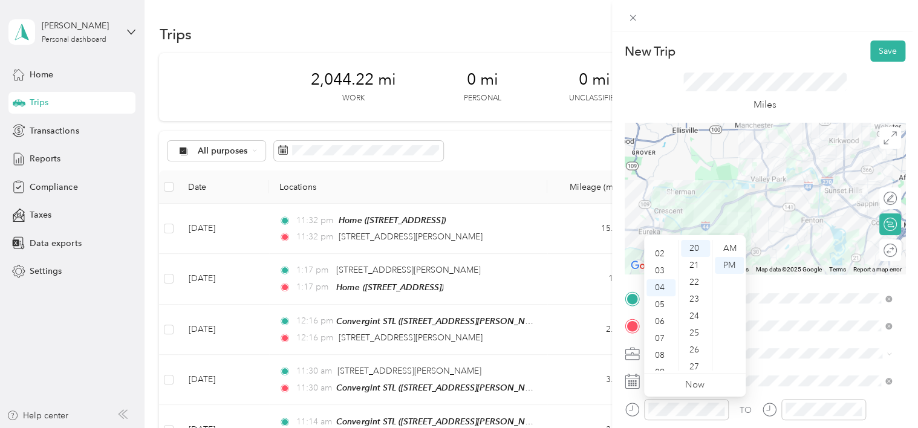
scroll to position [24, 0]
click at [666, 273] on div "03" at bounding box center [661, 275] width 29 height 17
click at [699, 368] on div "27" at bounding box center [695, 367] width 29 height 17
click at [699, 368] on div "34" at bounding box center [695, 367] width 29 height 17
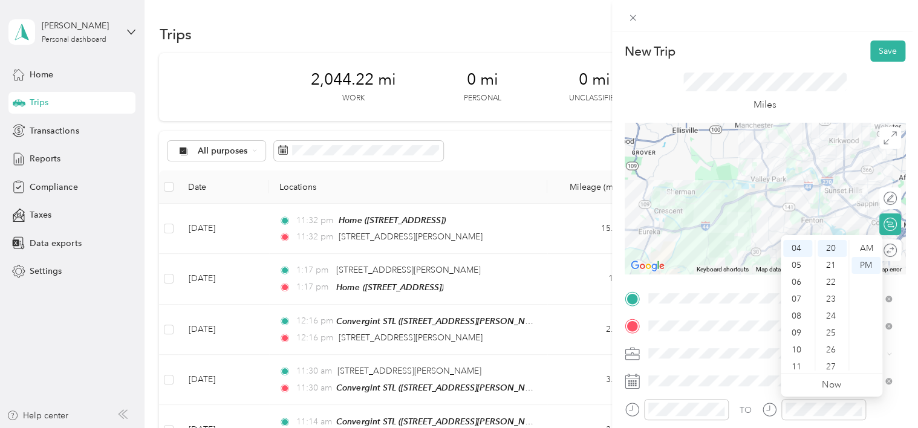
scroll to position [44, 0]
click at [797, 257] on div "03" at bounding box center [797, 255] width 29 height 17
click at [832, 363] on div "27" at bounding box center [832, 367] width 29 height 17
click at [832, 363] on div "34" at bounding box center [832, 367] width 29 height 17
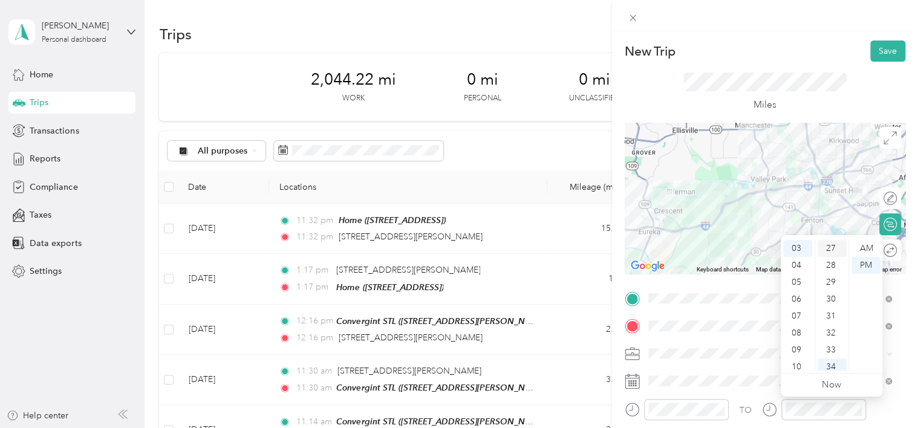
scroll to position [576, 0]
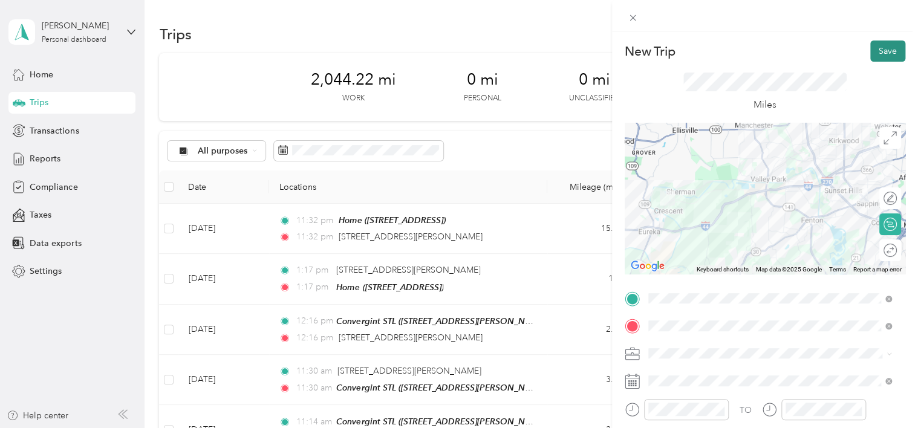
click at [870, 46] on button "Save" at bounding box center [887, 51] width 35 height 21
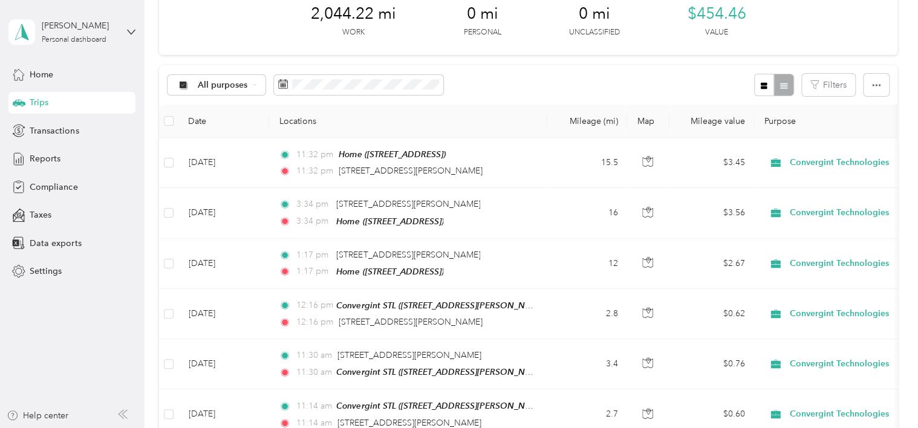
scroll to position [0, 0]
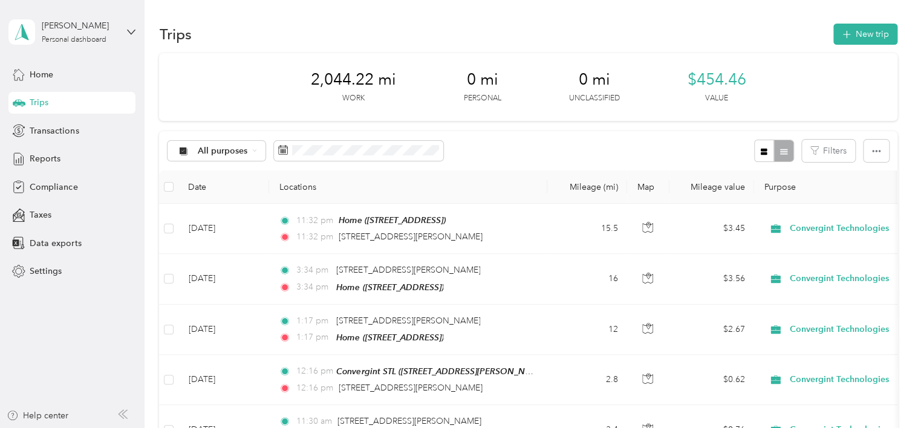
click at [552, 86] on div "2,044.22 mi Work 0 mi Personal 0 mi Unclassified $454.46 Value" at bounding box center [528, 87] width 738 height 68
click at [55, 73] on div "Home" at bounding box center [71, 75] width 127 height 22
